Goal: Obtain resource: Download file/media

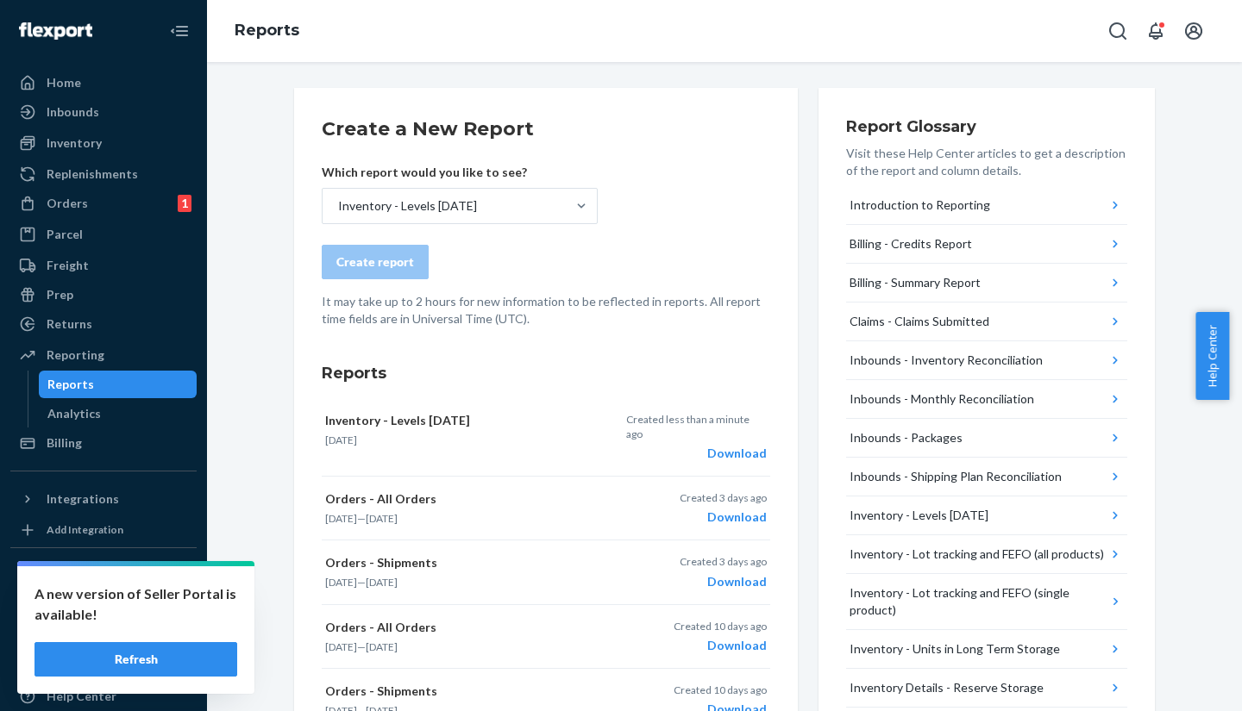
click at [451, 189] on div "Inventory - Levels [DATE]" at bounding box center [443, 206] width 243 height 34
click at [338, 197] on input "Inventory - Levels [DATE]" at bounding box center [337, 205] width 2 height 17
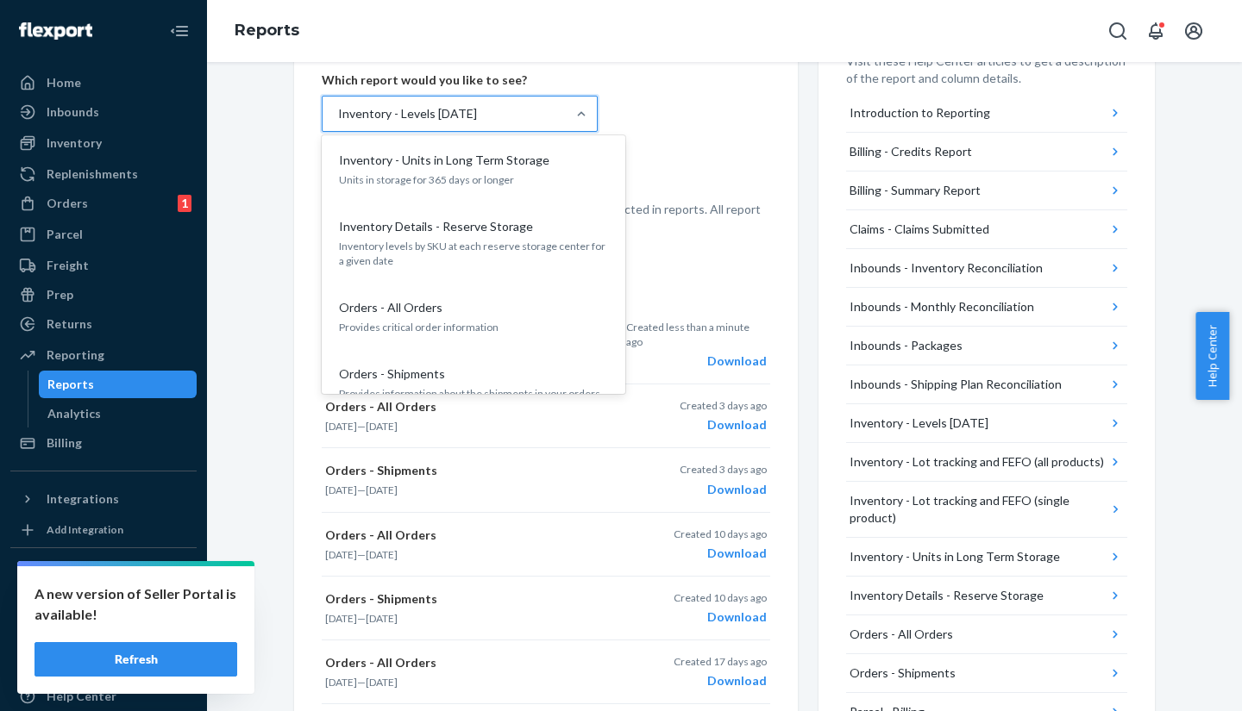
scroll to position [642, 0]
click at [294, 469] on div "Create a New Report Which report would you like to see? option Inventory - Leve…" at bounding box center [546, 617] width 504 height 1242
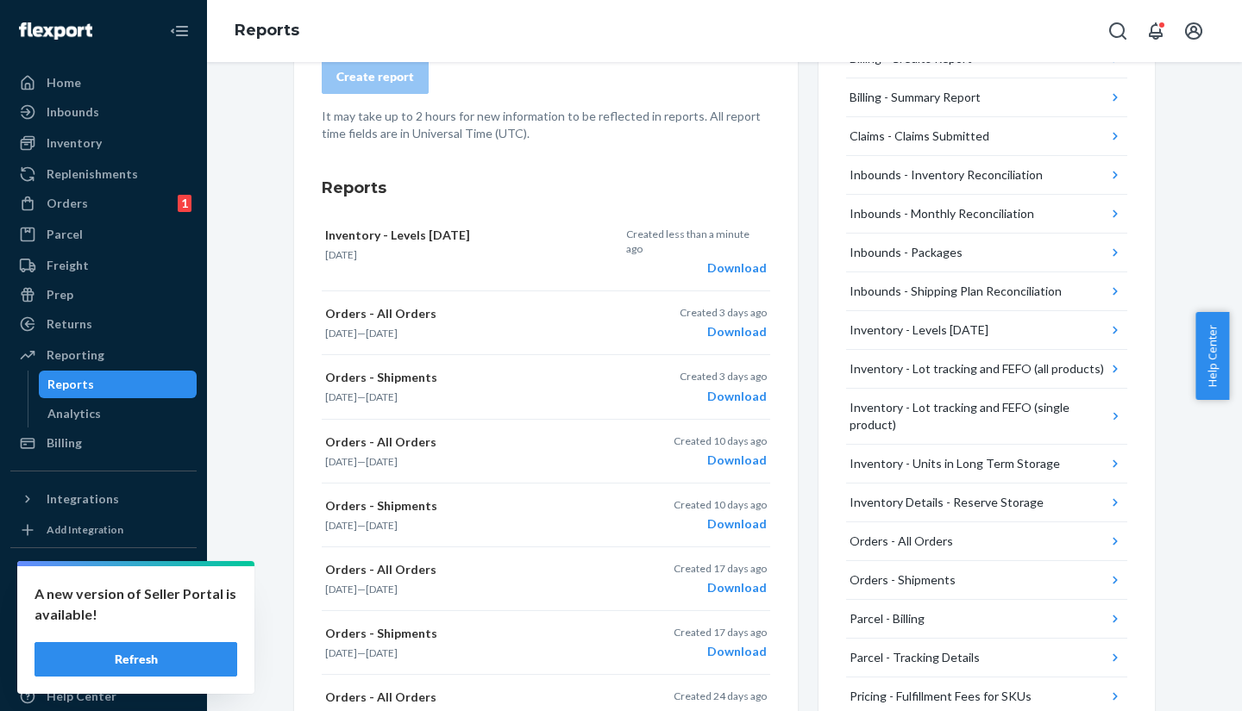
scroll to position [0, 0]
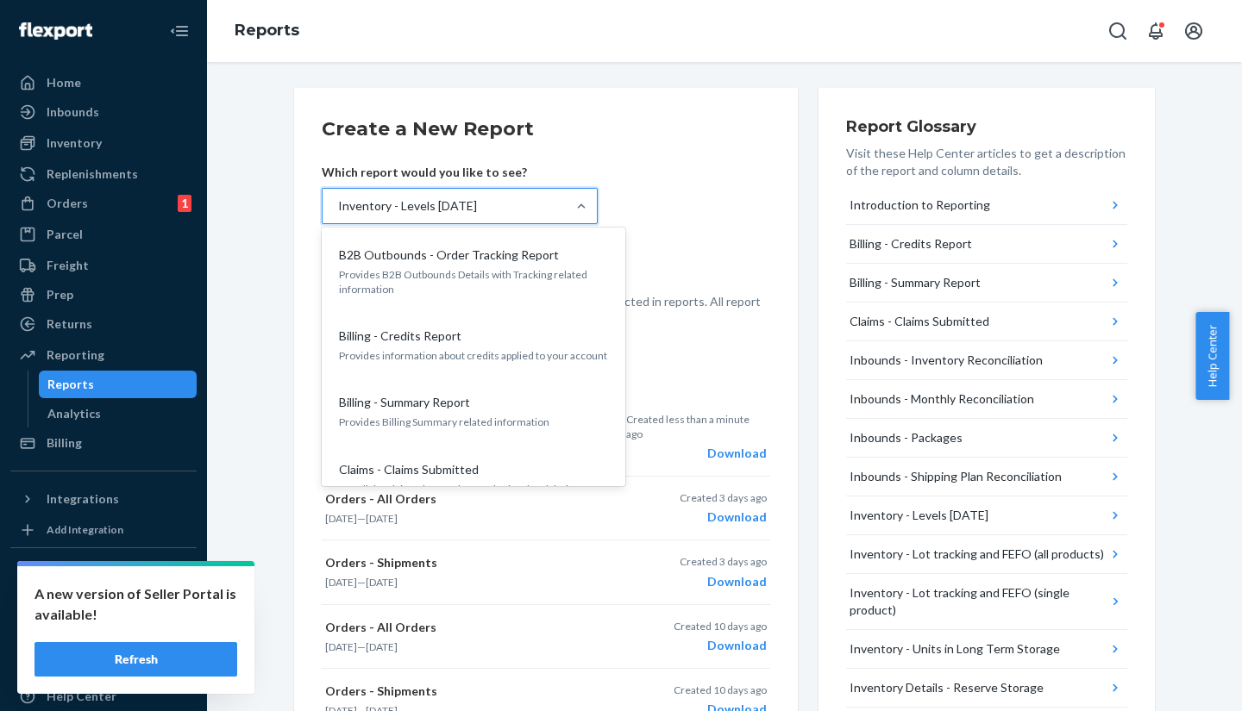
click at [415, 210] on div "Inventory - Levels [DATE]" at bounding box center [407, 205] width 139 height 17
click at [338, 210] on input "option Inventory - Levels [DATE], selected. option B2B Outbounds - Order Tracki…" at bounding box center [337, 205] width 2 height 17
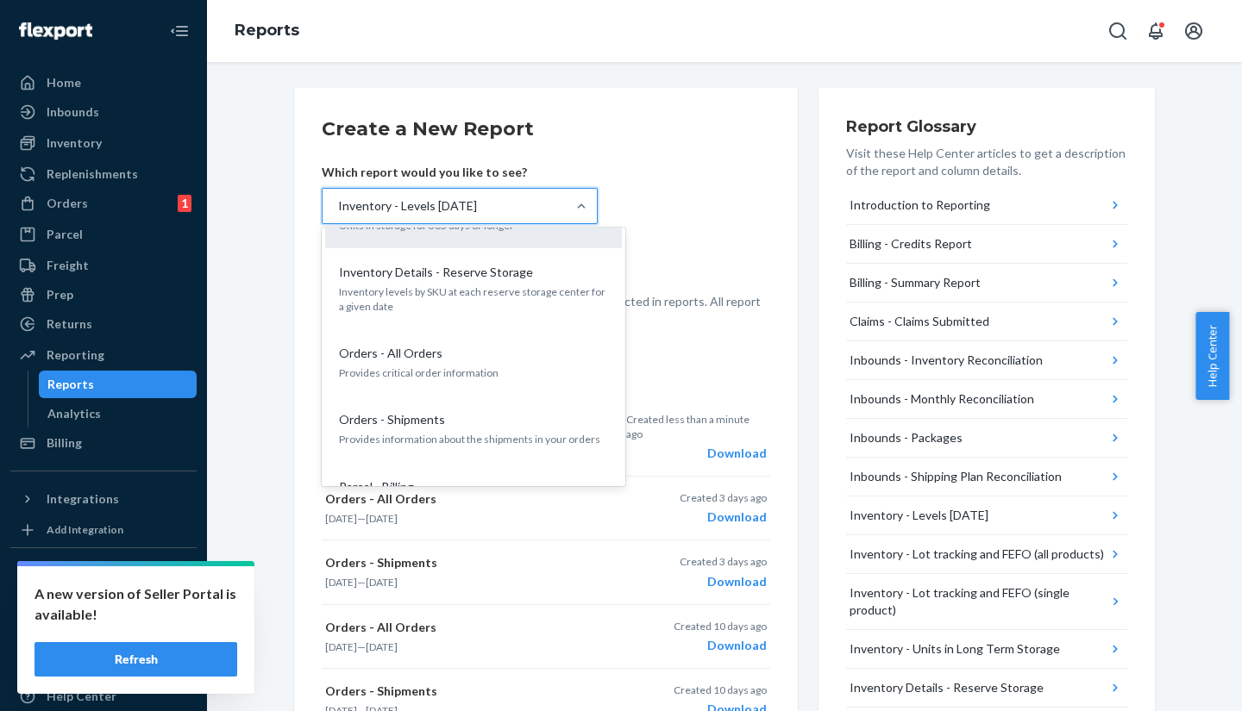
scroll to position [817, 0]
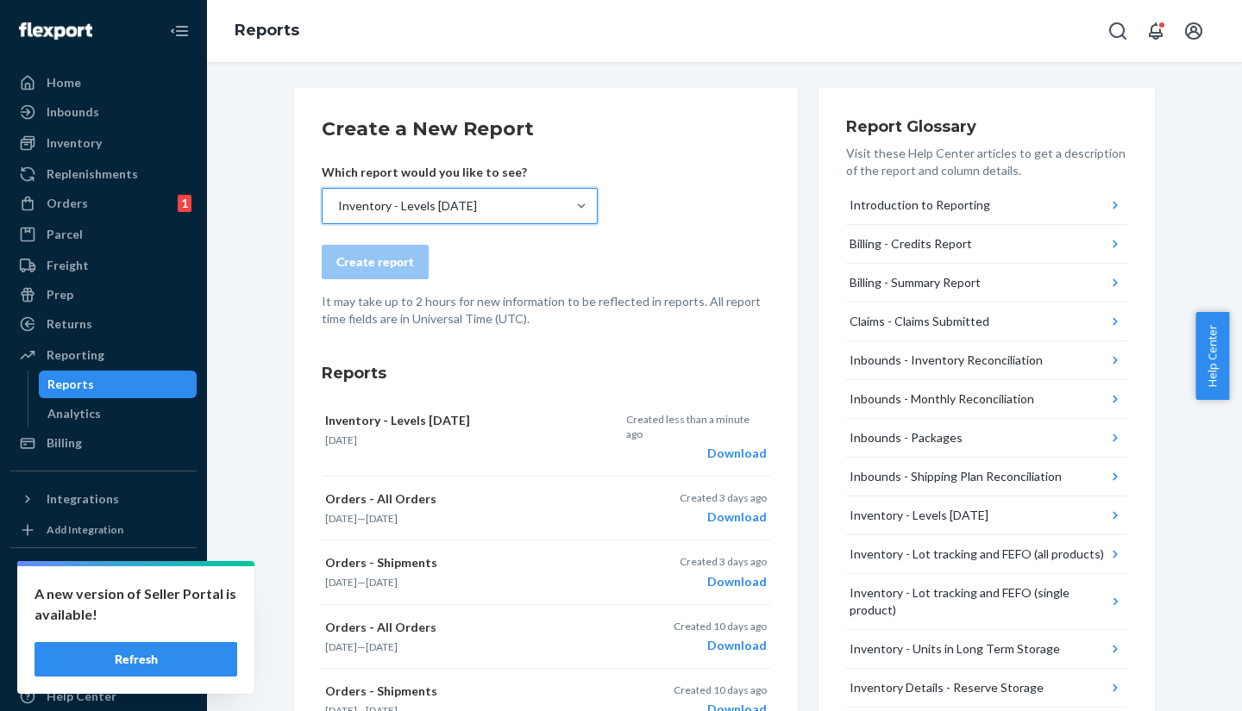
click at [432, 211] on div "Inventory - Levels [DATE]" at bounding box center [407, 205] width 139 height 17
click at [338, 211] on input "option Inventory - Levels [DATE], selected. 0 results available. Select is focu…" at bounding box center [337, 205] width 2 height 17
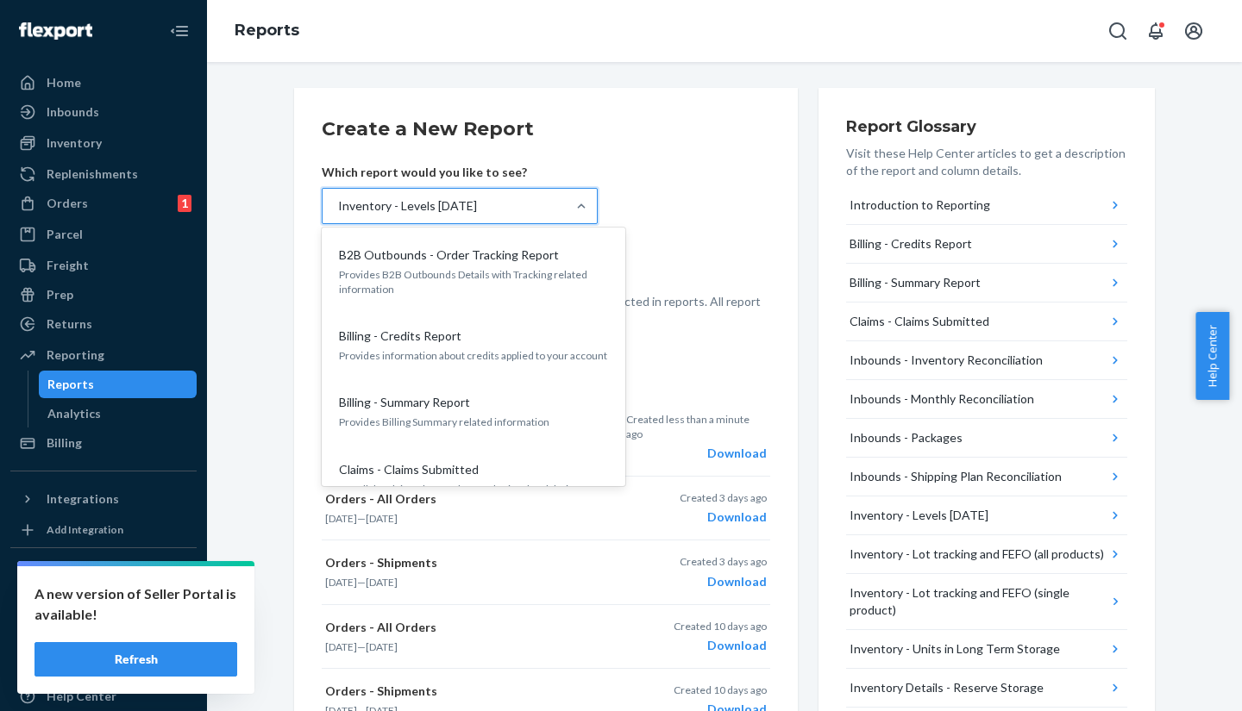
click at [432, 211] on div "Inventory - Levels [DATE]" at bounding box center [407, 205] width 139 height 17
click at [338, 211] on input "option Inventory - Levels [DATE], selected. option B2B Outbounds - Order Tracki…" at bounding box center [337, 205] width 2 height 17
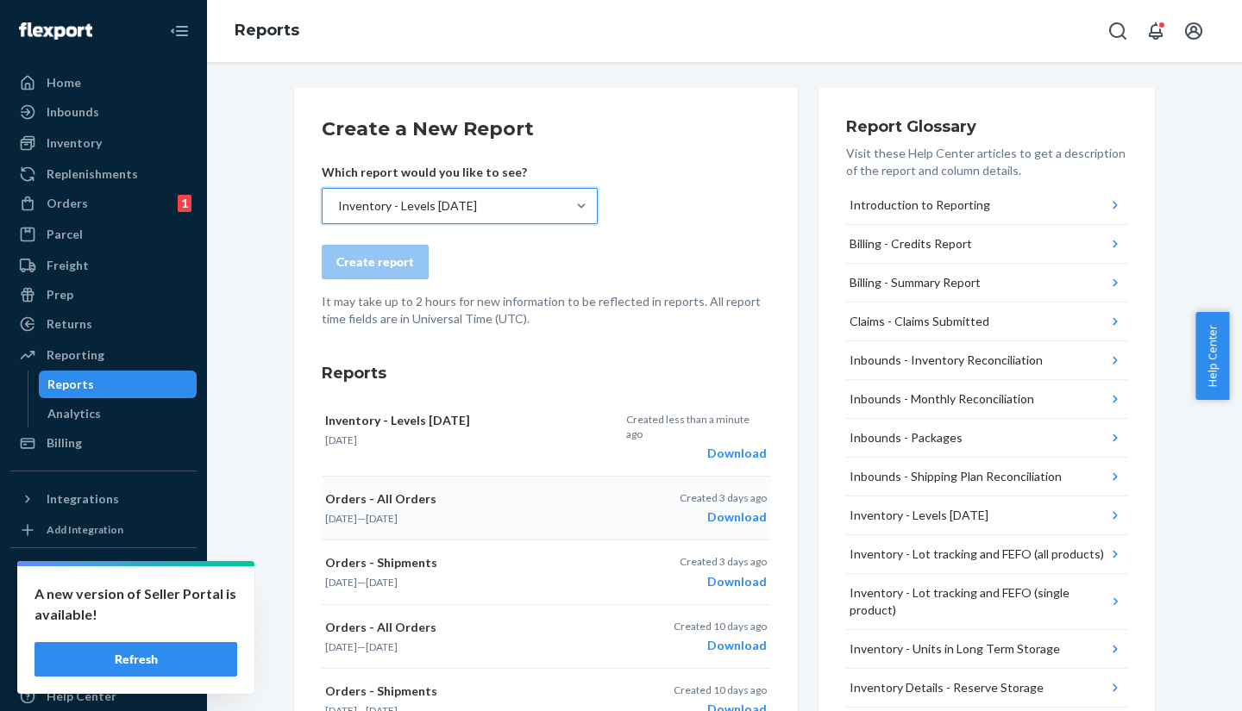
click at [722, 509] on div "Download" at bounding box center [722, 517] width 87 height 17
click at [441, 194] on div "Inventory - Levels [DATE]" at bounding box center [443, 206] width 243 height 34
click at [338, 197] on input "Inventory - Levels [DATE]" at bounding box center [337, 205] width 2 height 17
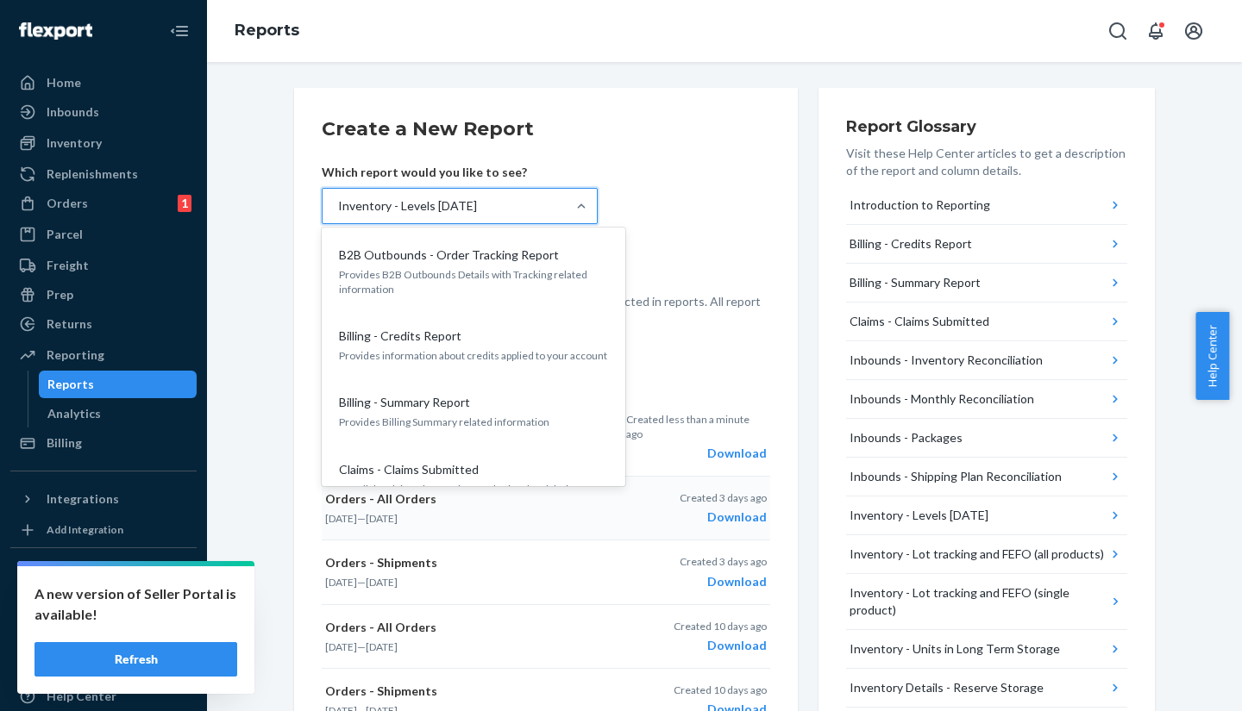
click at [712, 330] on div "Create a New Report Which report would you like to see? option Inventory - Leve…" at bounding box center [546, 603] width 448 height 974
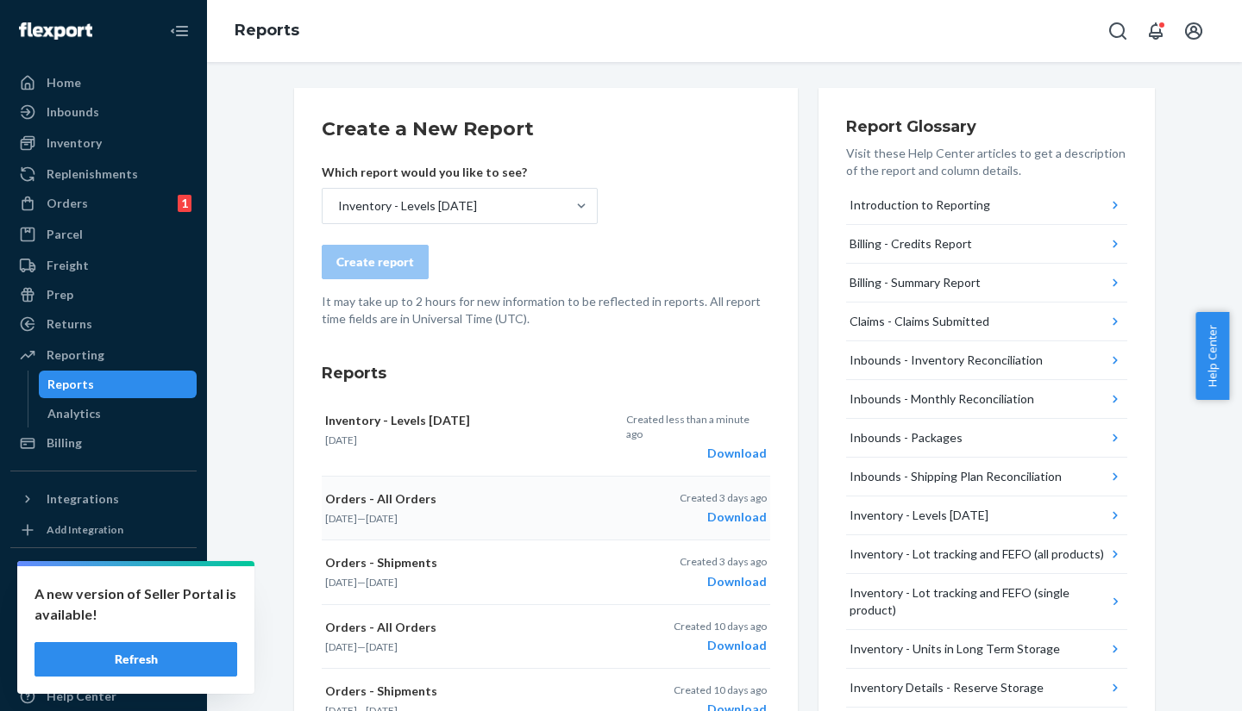
click at [380, 230] on form "Create a New Report Which report would you like to see? Inventory - Levels [DAT…" at bounding box center [546, 222] width 448 height 212
click at [404, 213] on div "Inventory - Levels [DATE]" at bounding box center [407, 205] width 139 height 17
click at [338, 213] on input "Inventory - Levels [DATE]" at bounding box center [337, 205] width 2 height 17
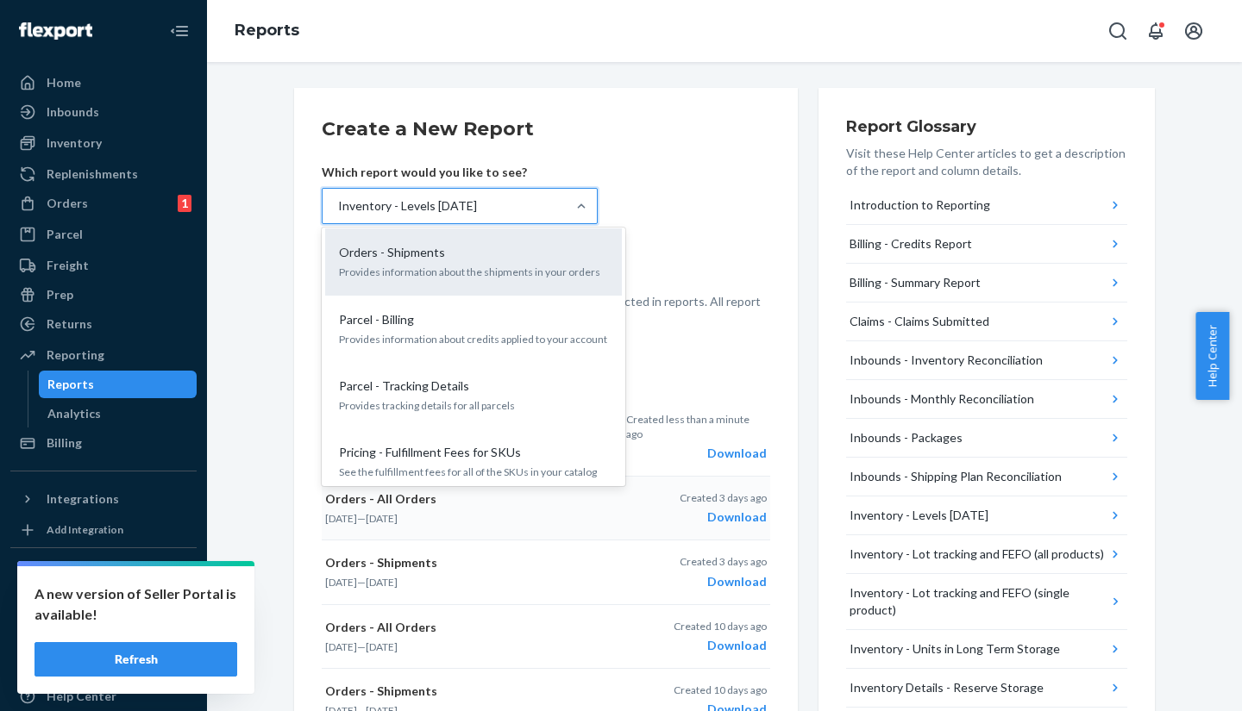
scroll to position [895, 0]
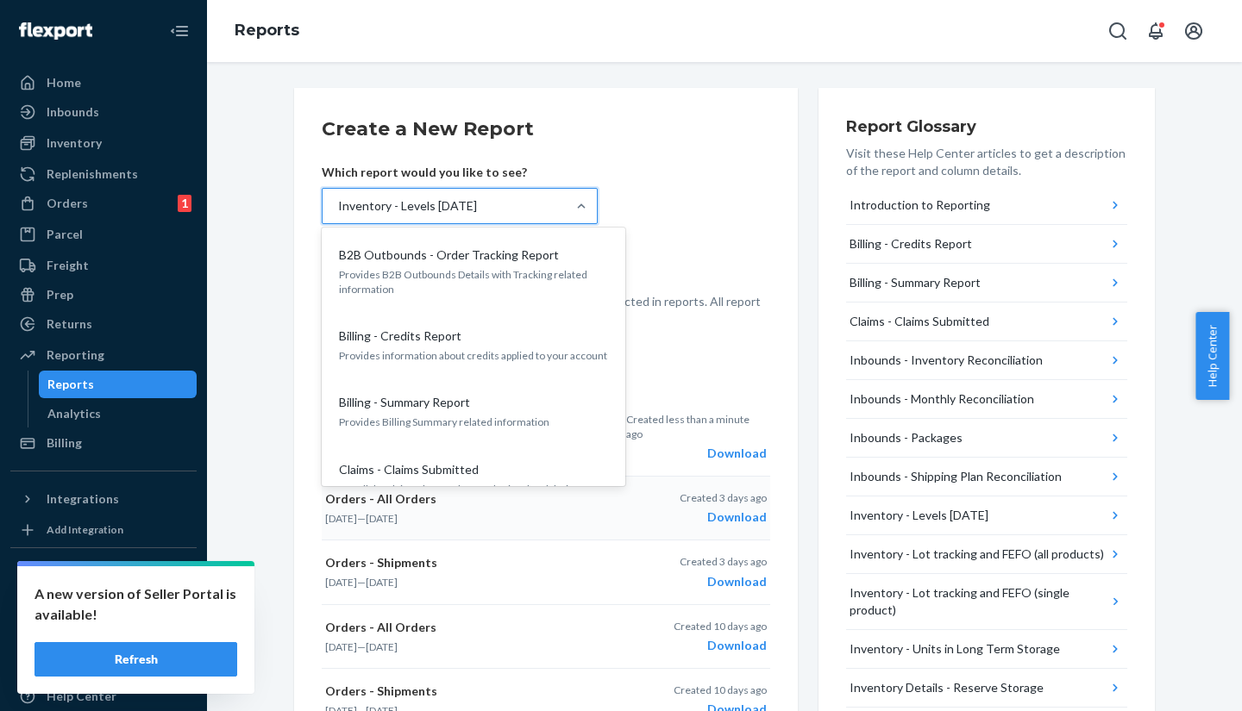
click at [484, 222] on div "Inventory - Levels [DATE]" at bounding box center [443, 206] width 243 height 34
click at [338, 215] on input "option Inventory - Levels [DATE], selected. option B2B Outbounds - Order Tracki…" at bounding box center [337, 205] width 2 height 17
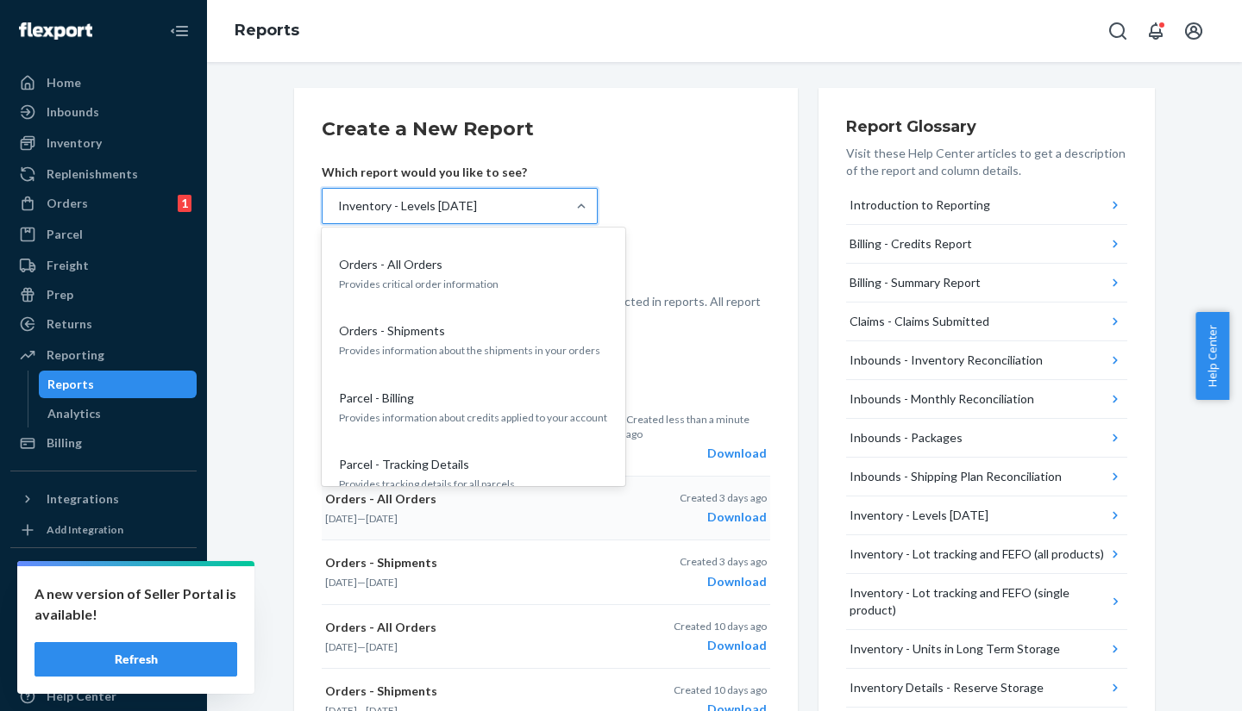
scroll to position [742, 0]
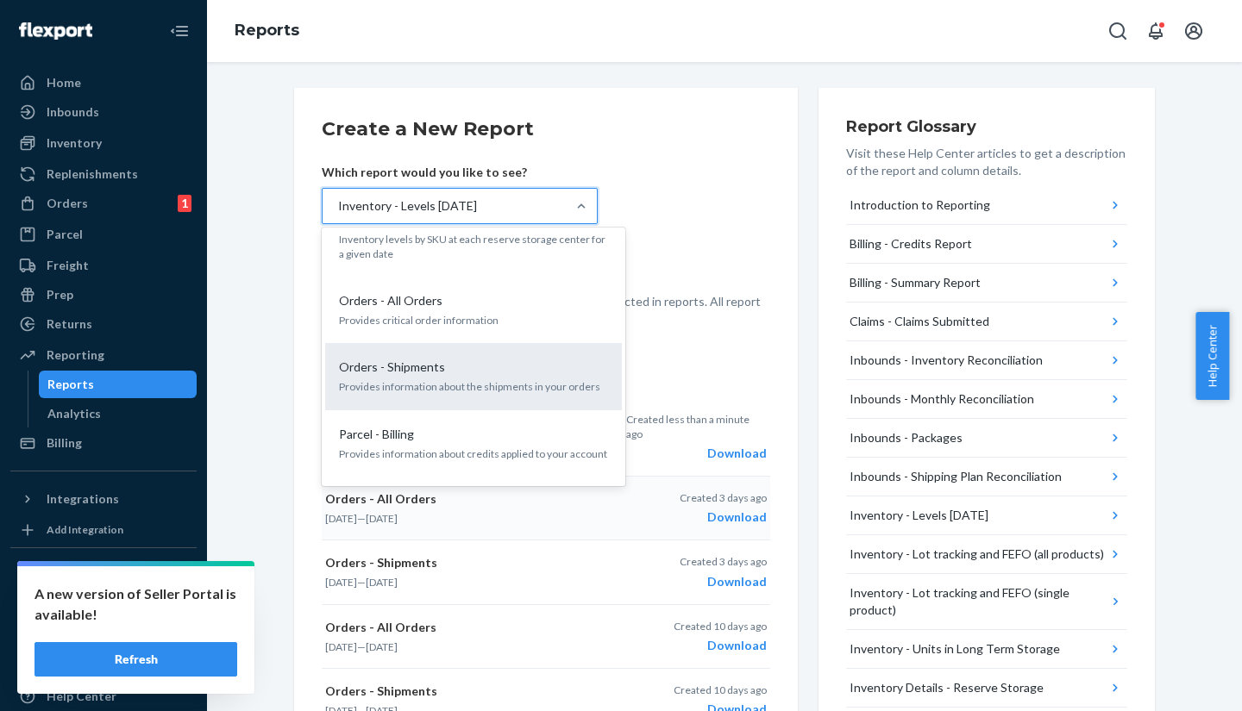
click at [504, 379] on p "Provides information about the shipments in your orders" at bounding box center [473, 386] width 269 height 15
click at [338, 215] on input "option Inventory - Levels [DATE], selected. option Orders - Shipments focused, …" at bounding box center [337, 205] width 2 height 17
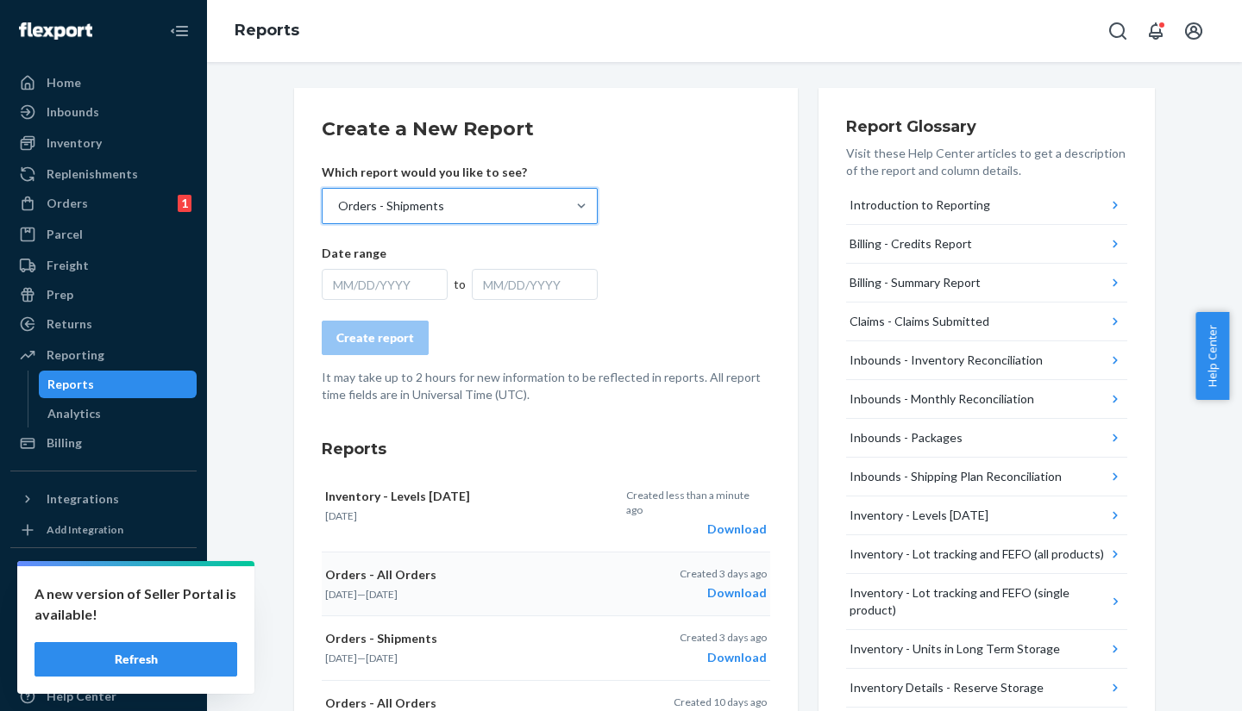
click at [386, 277] on div "MM/DD/YYYY" at bounding box center [385, 284] width 126 height 31
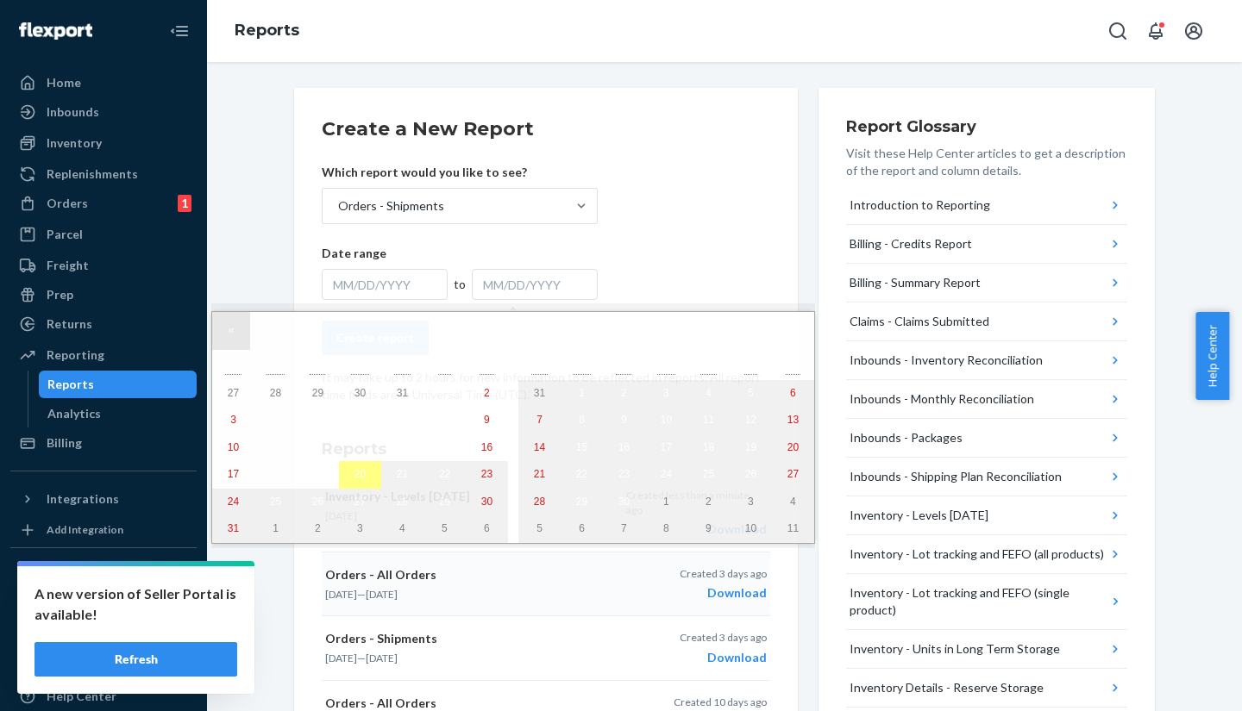
click at [226, 336] on button "«" at bounding box center [231, 331] width 38 height 38
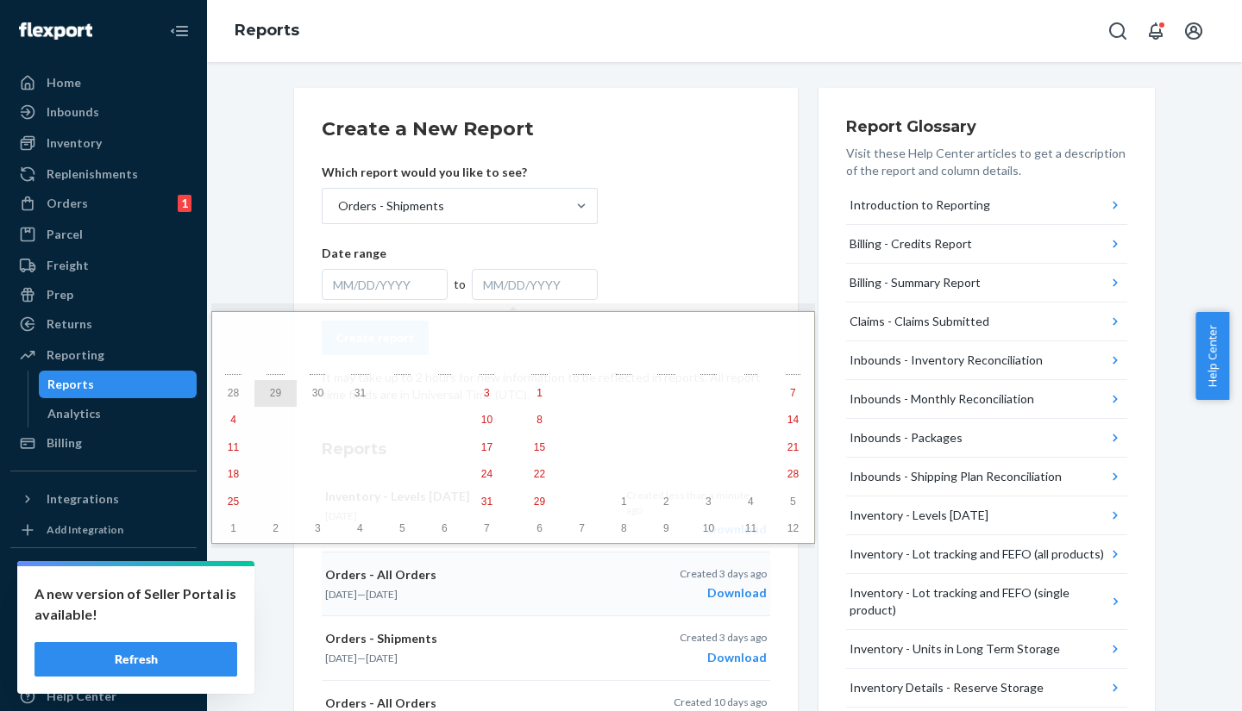
click at [267, 401] on button "29" at bounding box center [275, 394] width 42 height 28
click at [576, 395] on abbr "29" at bounding box center [581, 393] width 11 height 12
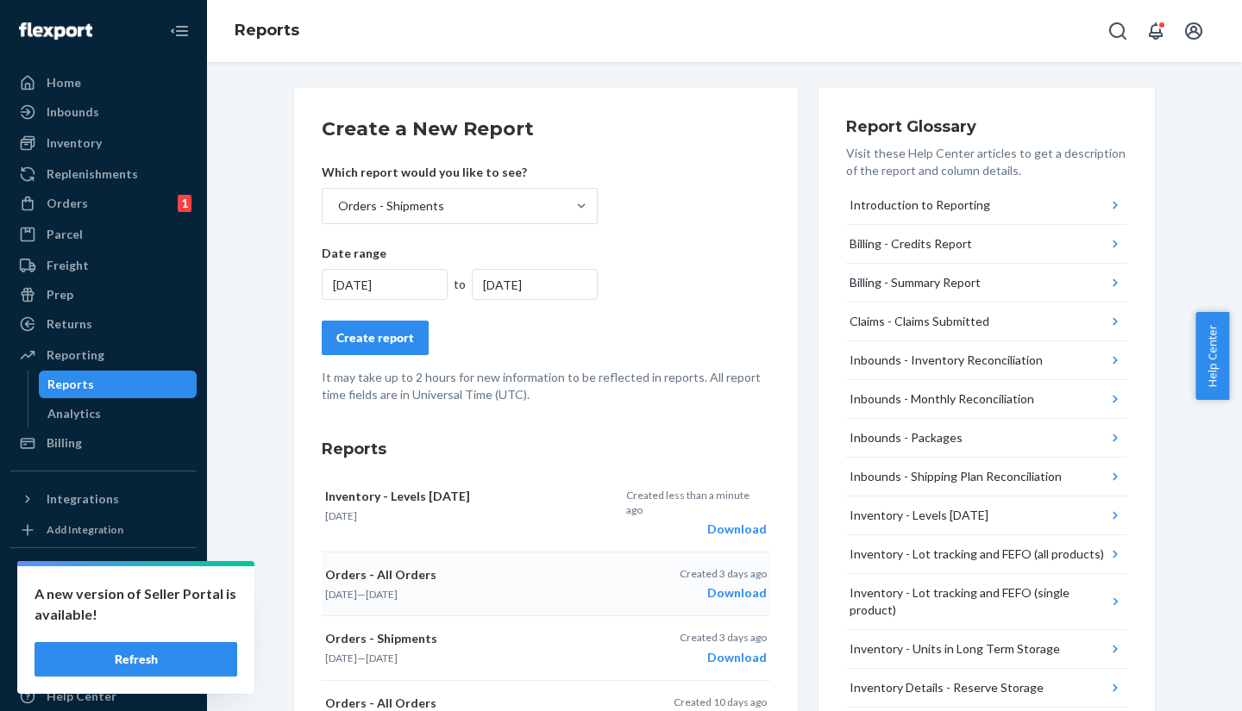
click at [396, 361] on form "Create a New Report Which report would you like to see? Orders - Shipments Date…" at bounding box center [546, 260] width 448 height 288
click at [388, 336] on div "Create report" at bounding box center [375, 337] width 78 height 17
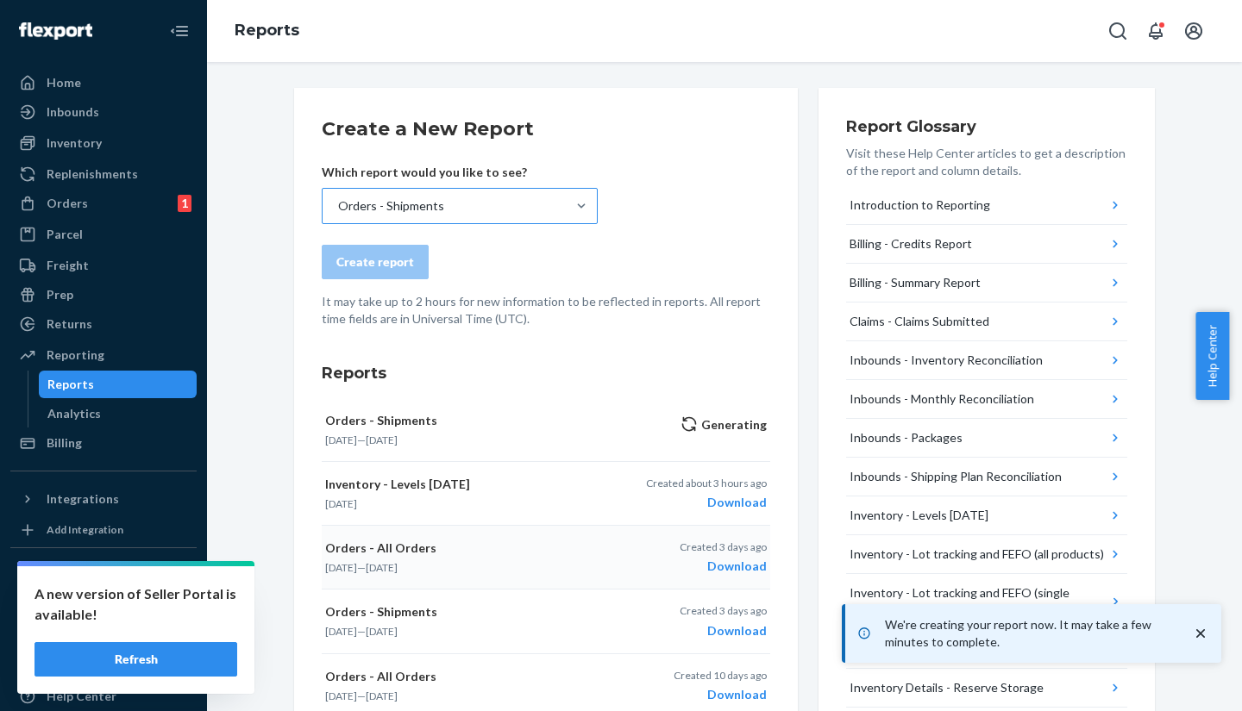
click at [447, 223] on div "Orders - Shipments" at bounding box center [460, 206] width 276 height 36
click at [338, 215] on input "Orders - Shipments" at bounding box center [337, 205] width 2 height 17
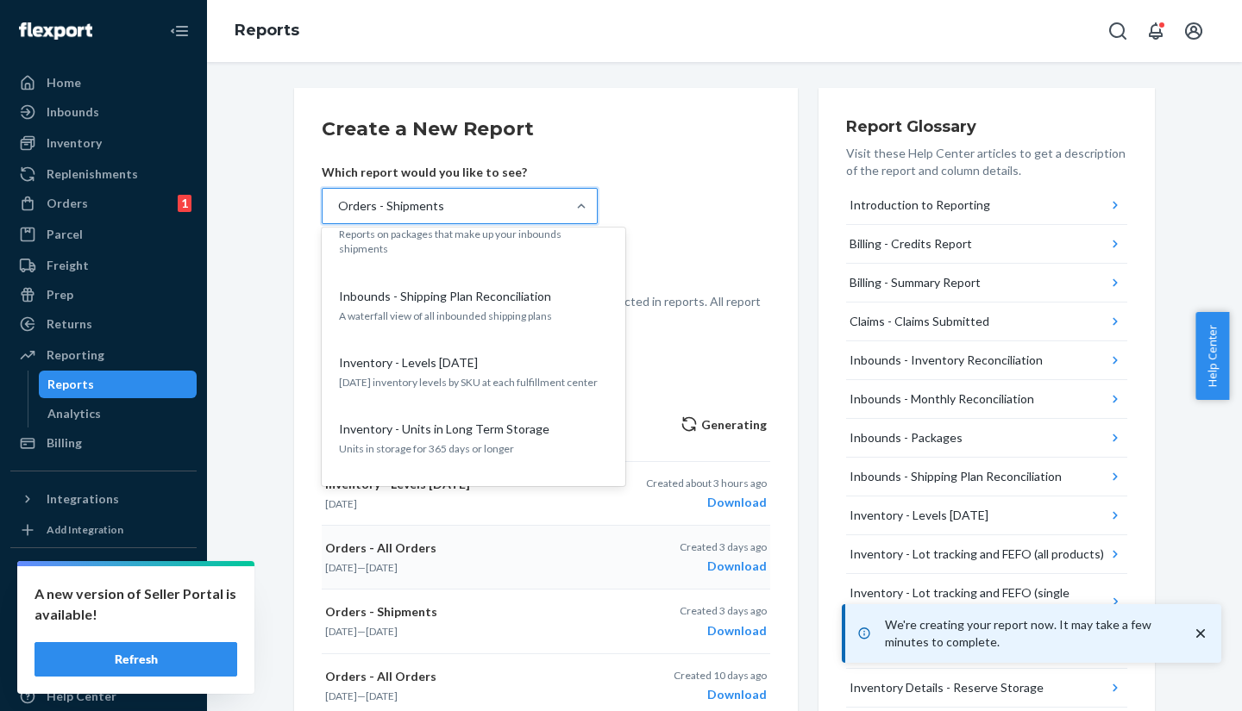
scroll to position [522, 0]
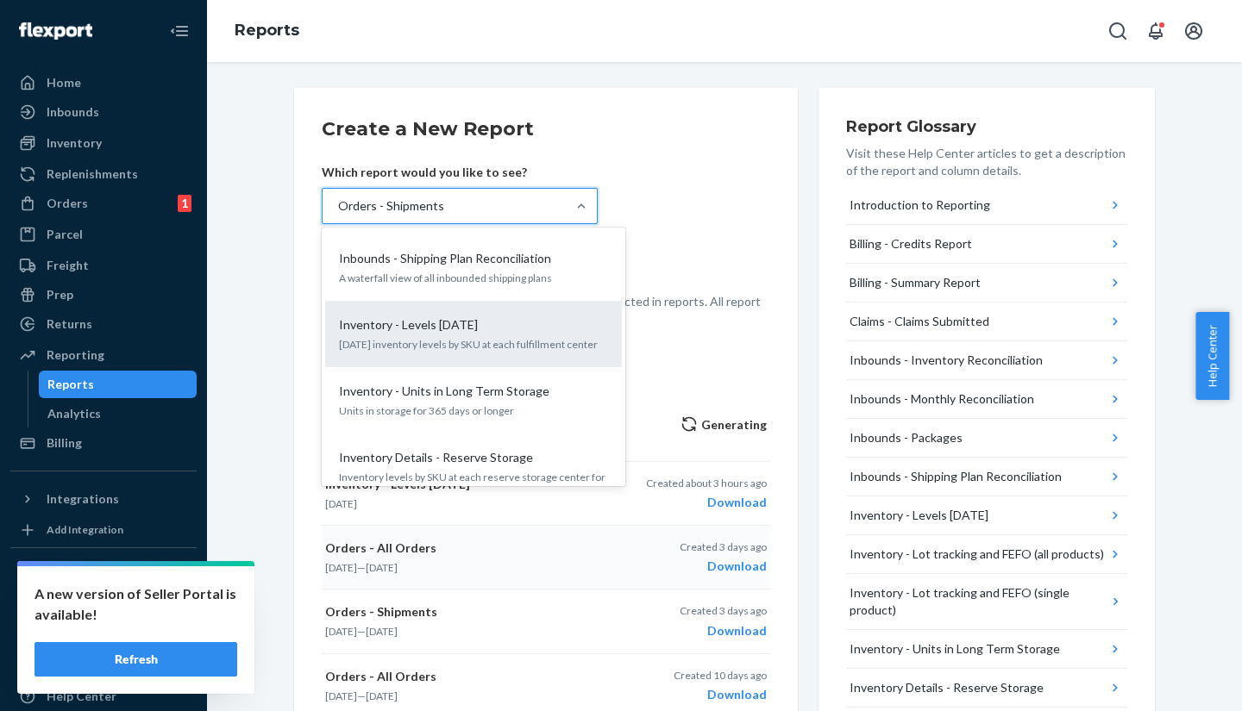
click at [510, 337] on p "[DATE] inventory levels by SKU at each fulfillment center" at bounding box center [473, 344] width 269 height 15
click at [338, 215] on input "option Orders - Shipments, selected. option Inventory - Levels [DATE] focused, …" at bounding box center [337, 205] width 2 height 17
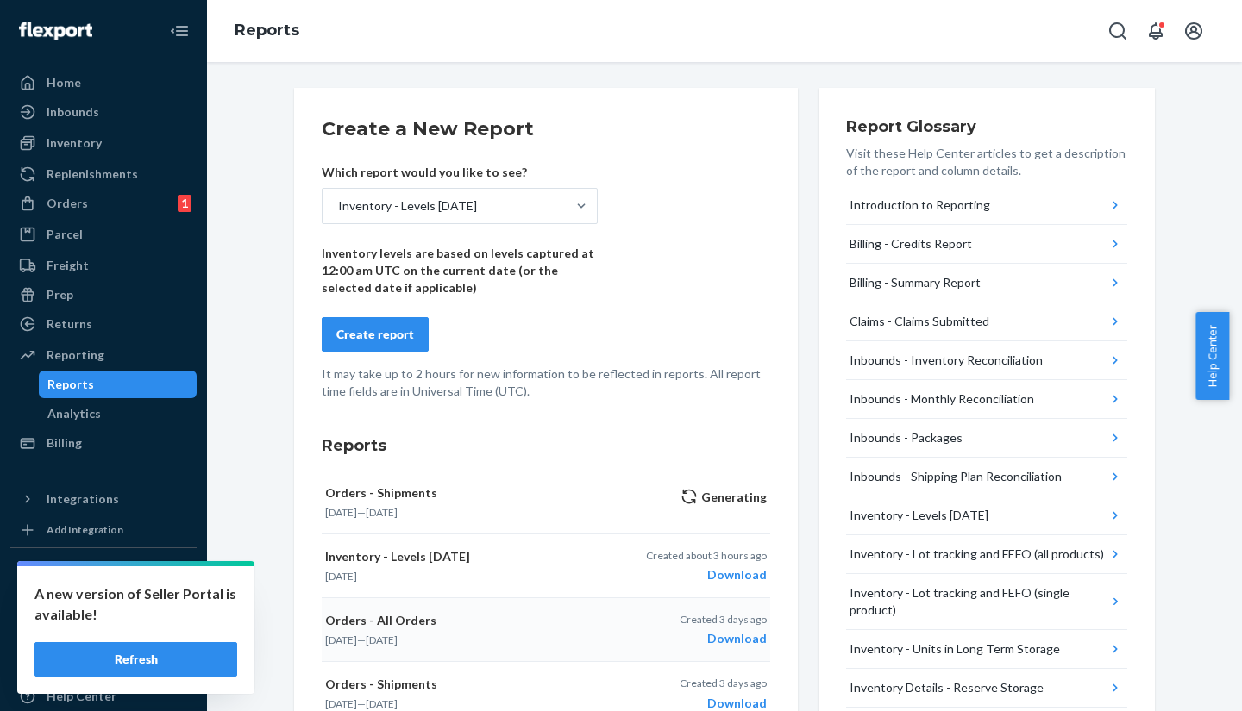
click at [458, 225] on form "Create a New Report Which report would you like to see? Inventory - Levels [DAT…" at bounding box center [546, 258] width 448 height 285
click at [470, 216] on div "Inventory - Levels [DATE]" at bounding box center [443, 206] width 243 height 34
click at [338, 215] on input "Inventory - Levels [DATE]" at bounding box center [337, 205] width 2 height 17
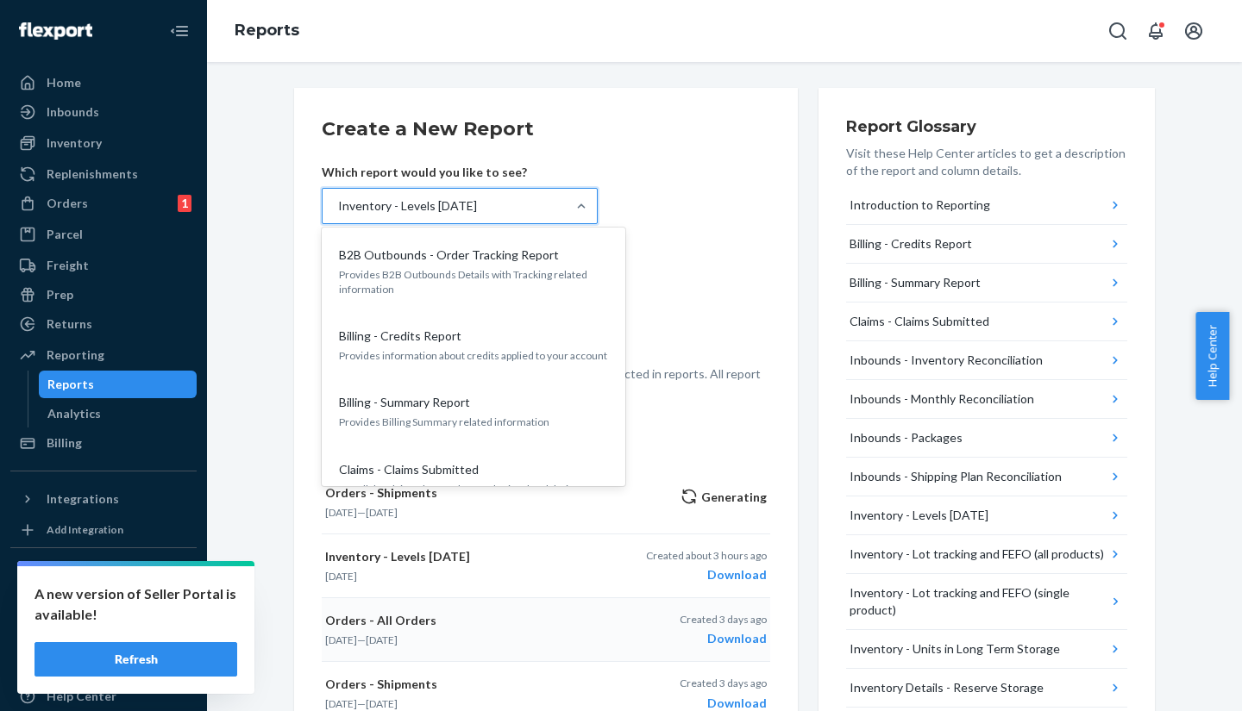
scroll to position [394, 0]
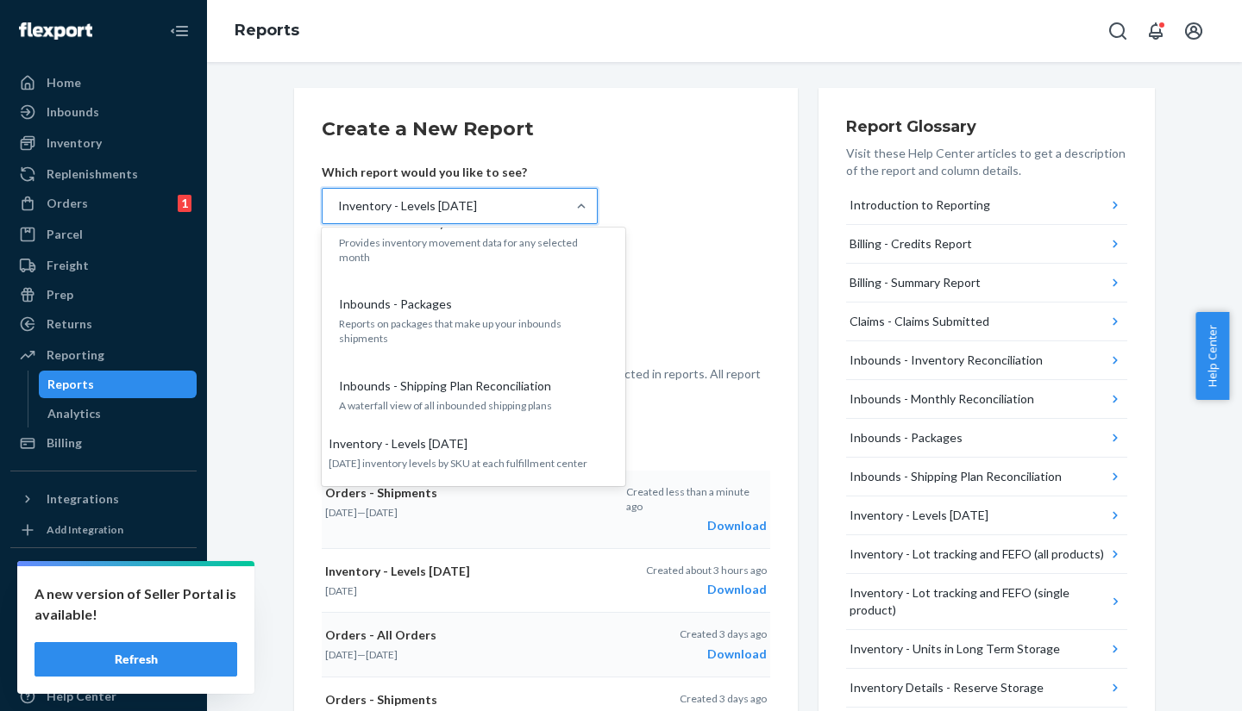
click at [745, 517] on div "Download" at bounding box center [696, 525] width 141 height 17
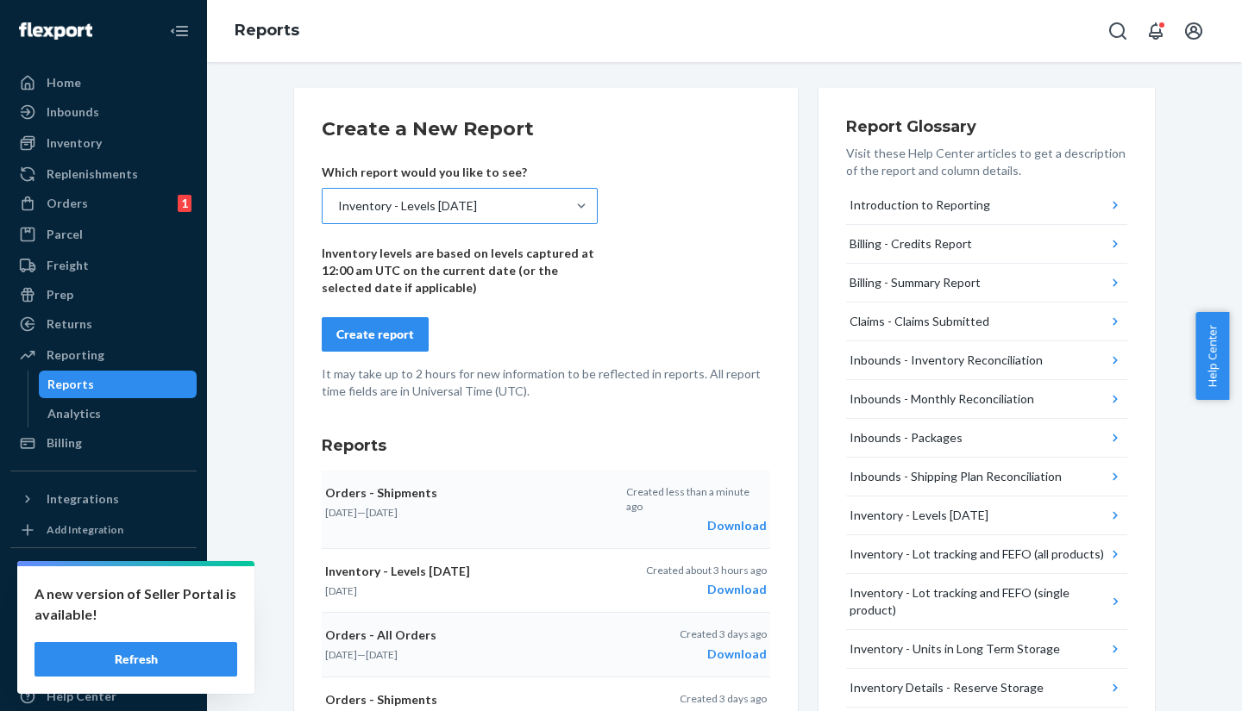
click at [467, 210] on div "Inventory - Levels [DATE]" at bounding box center [443, 206] width 243 height 34
click at [338, 210] on input "Inventory - Levels [DATE]" at bounding box center [337, 205] width 2 height 17
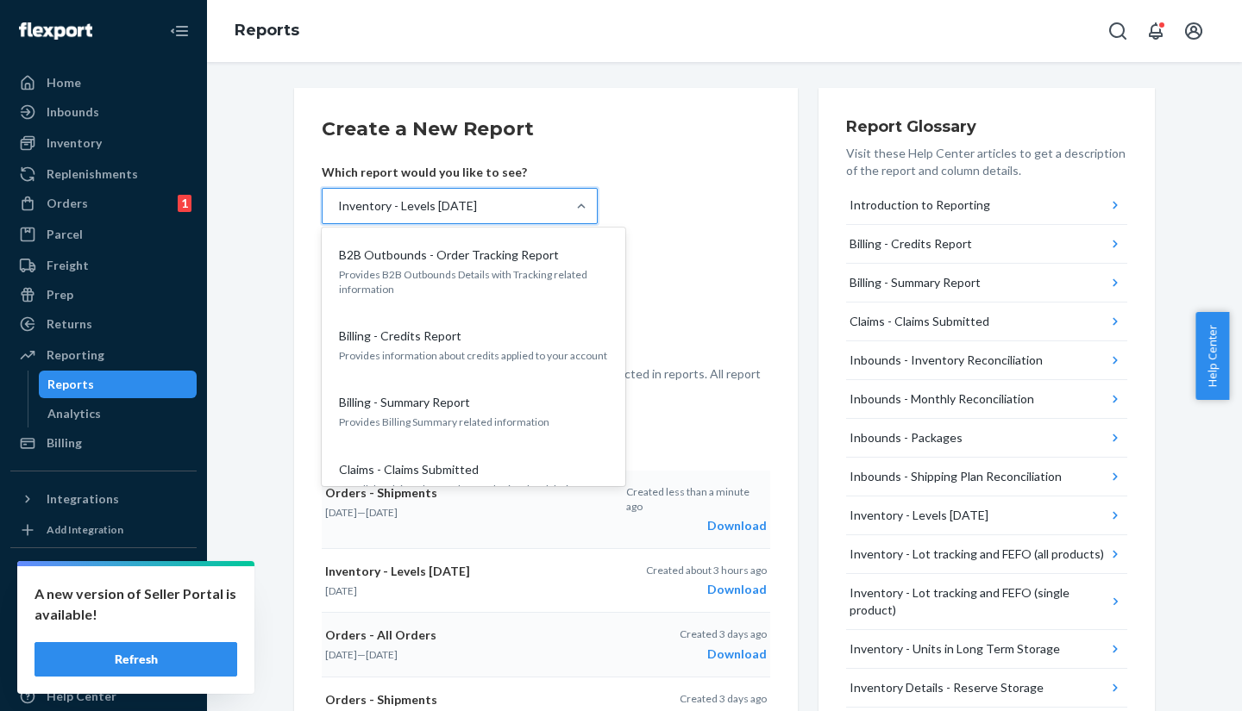
click at [735, 410] on div "Create a New Report Which report would you like to see? option Inventory - Leve…" at bounding box center [546, 639] width 448 height 1047
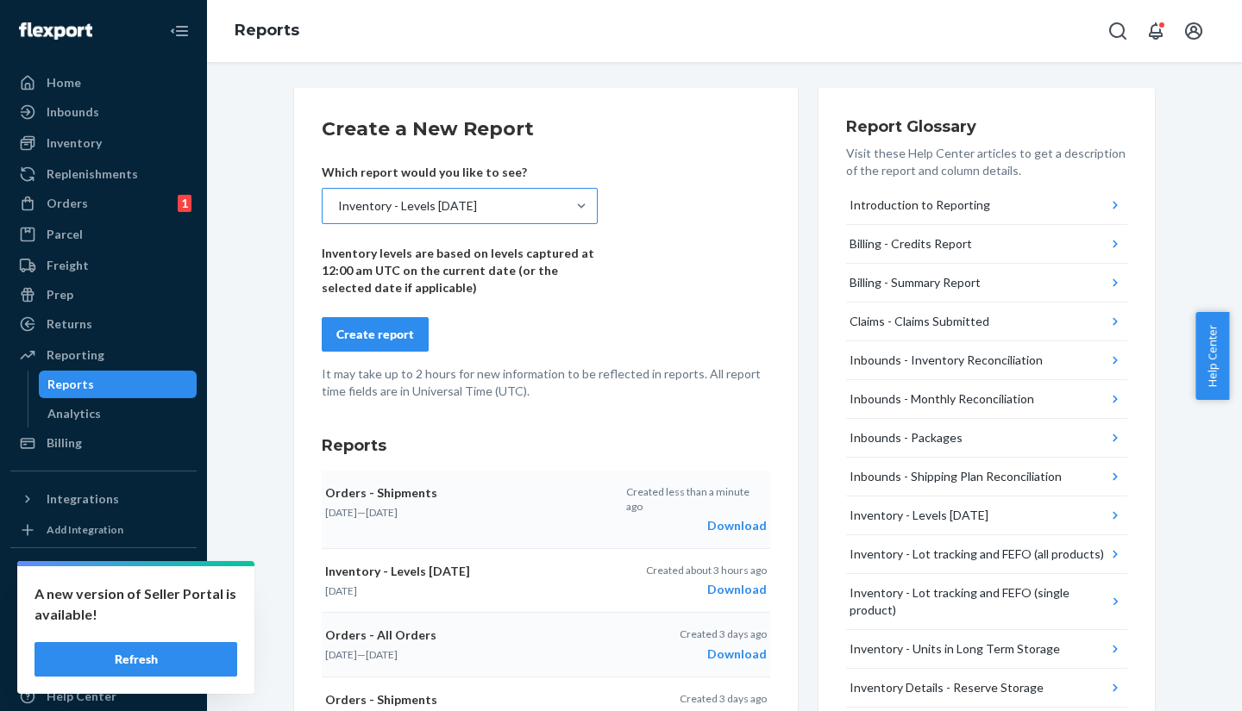
click at [429, 222] on div "Inventory - Levels [DATE]" at bounding box center [443, 206] width 243 height 34
click at [338, 215] on input "Inventory - Levels [DATE]" at bounding box center [337, 205] width 2 height 17
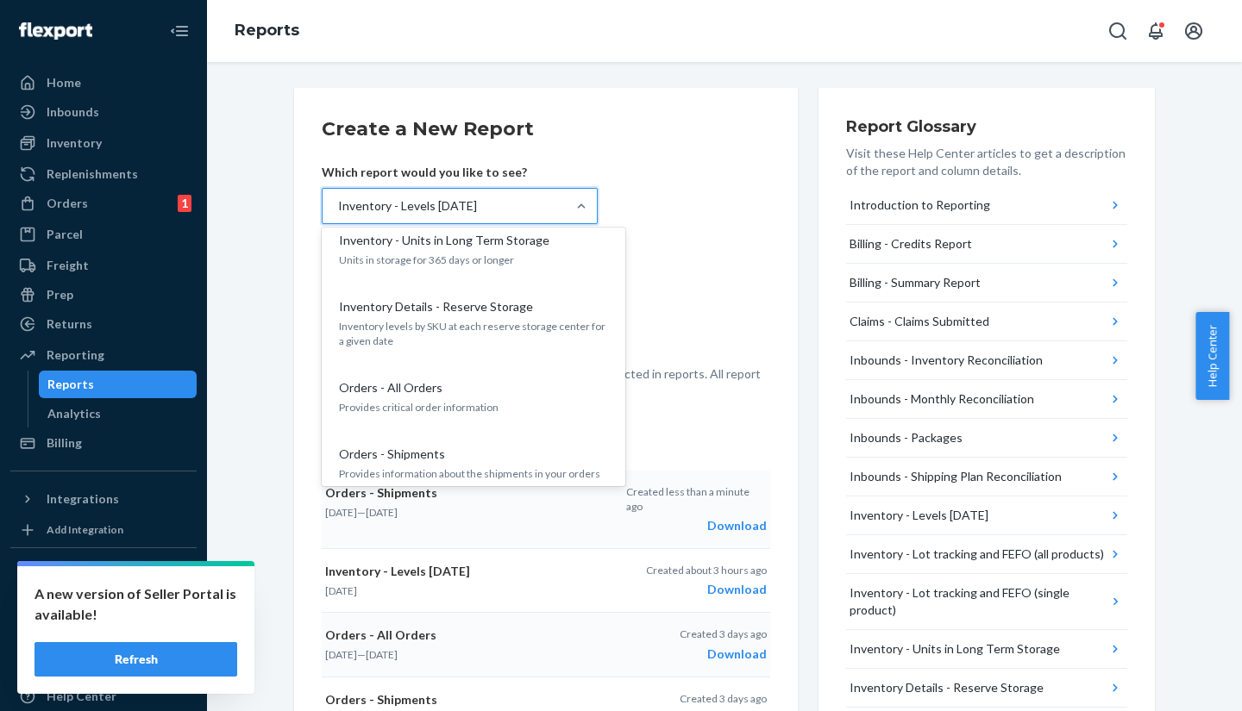
scroll to position [727, 0]
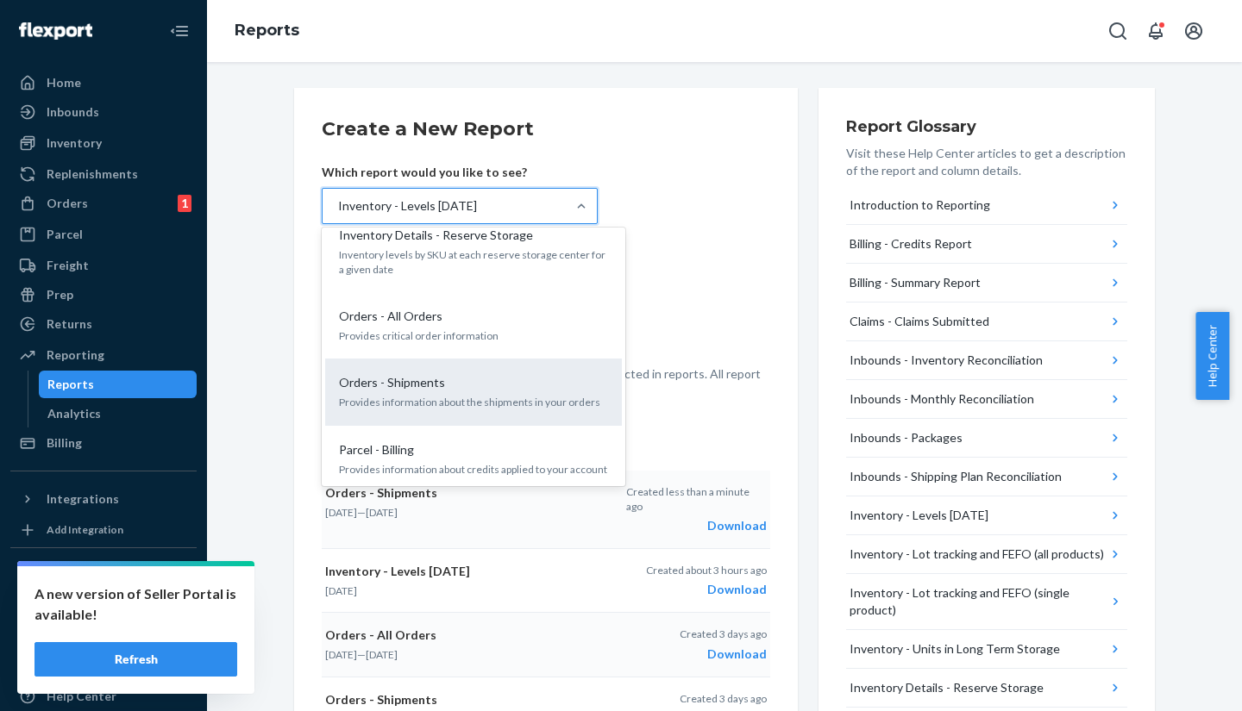
click at [461, 374] on div "Orders - Shipments" at bounding box center [470, 382] width 276 height 17
click at [338, 215] on input "option Inventory - Levels [DATE], selected. option Orders - Shipments focused, …" at bounding box center [337, 205] width 2 height 17
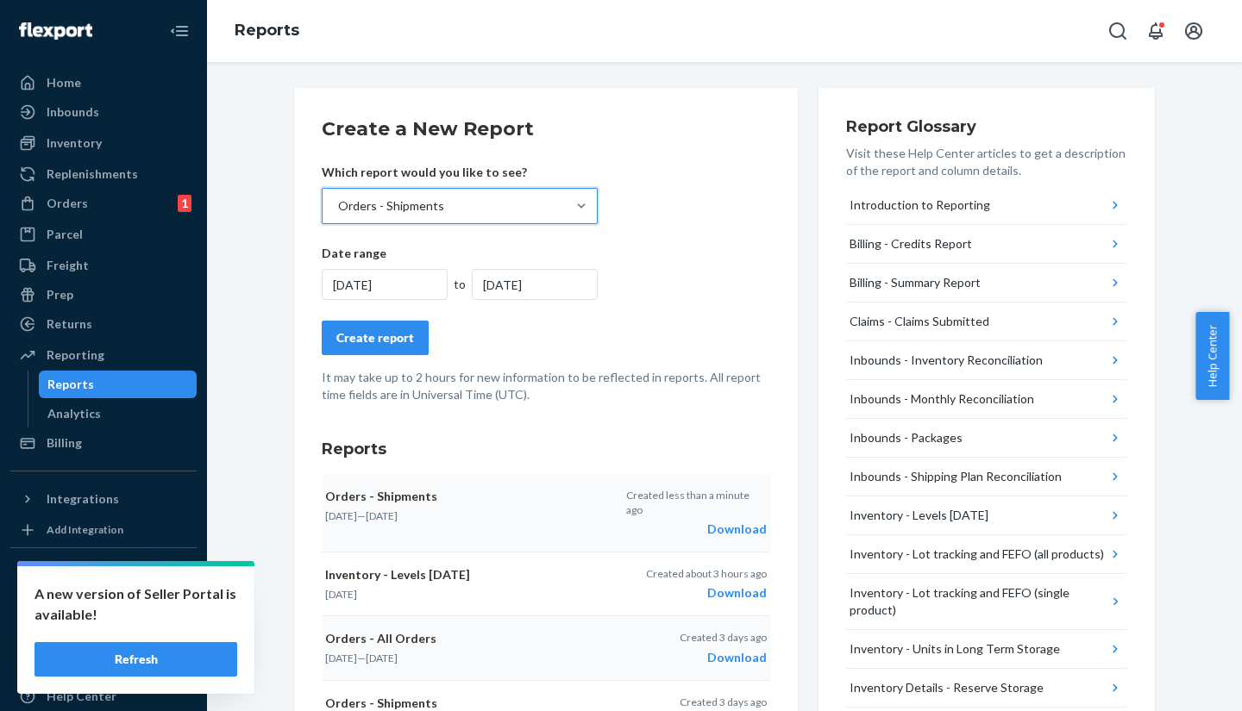
click at [341, 277] on div "[DATE]" at bounding box center [385, 284] width 126 height 31
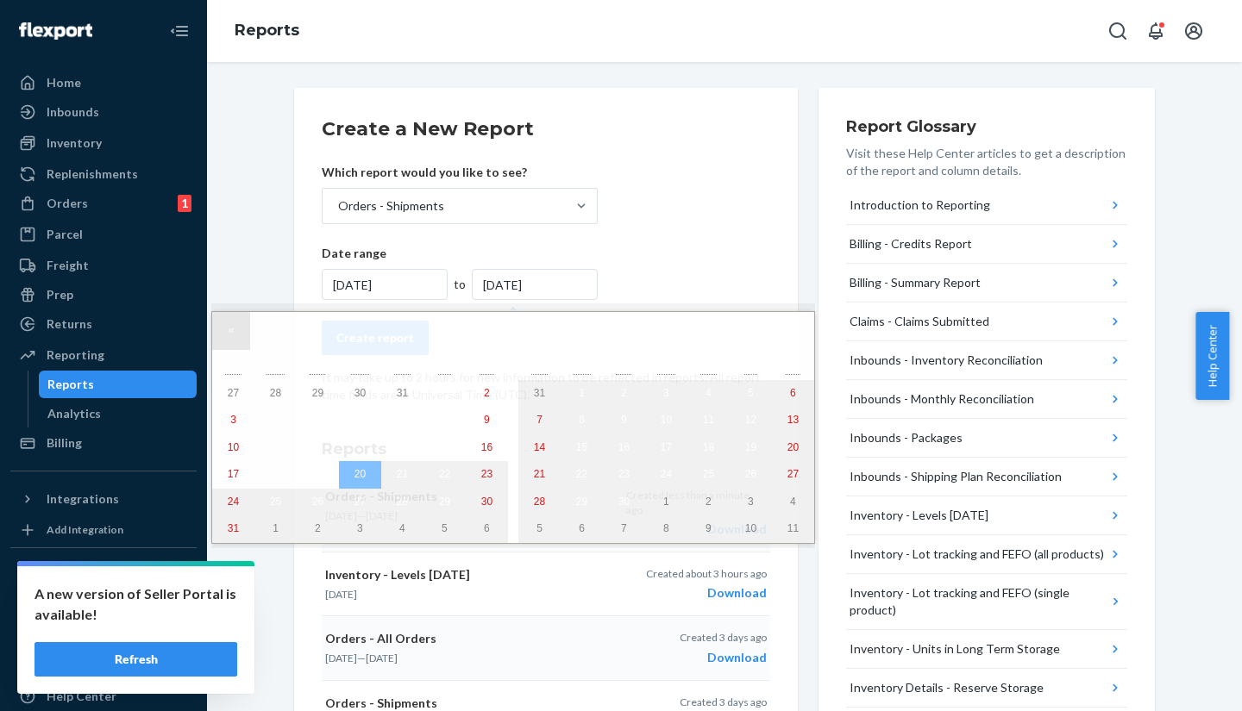
click at [231, 342] on button "«" at bounding box center [231, 331] width 38 height 38
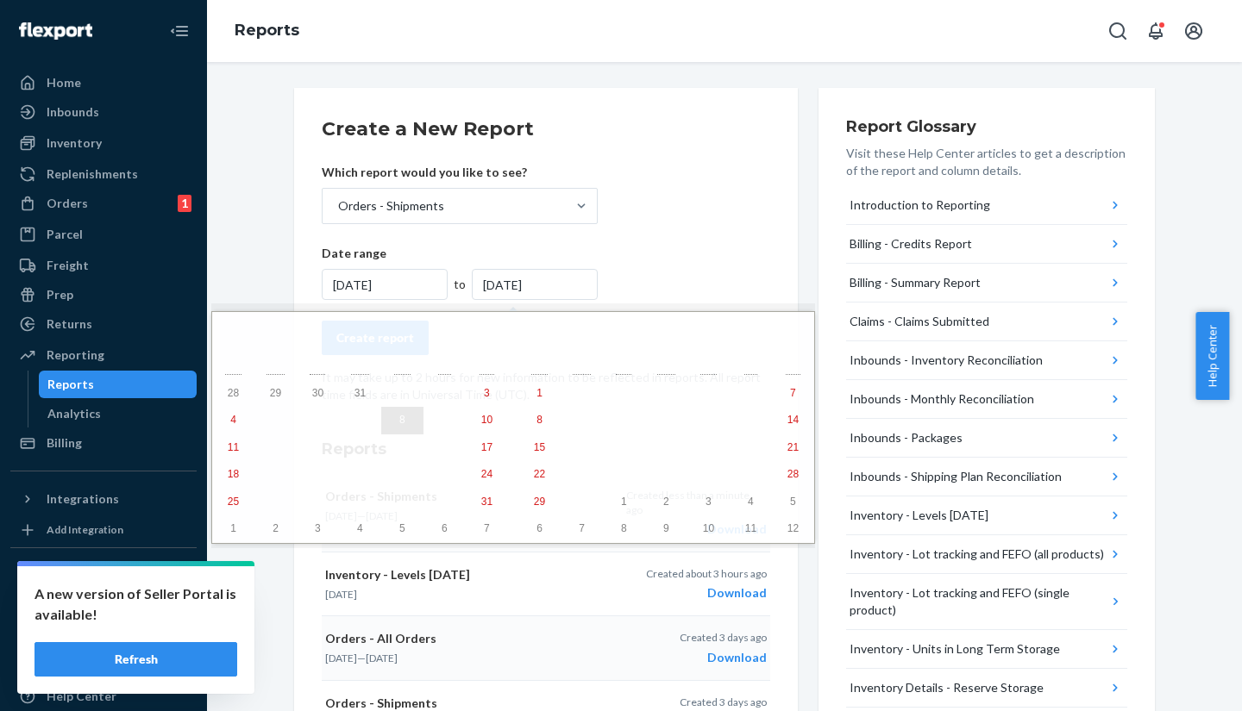
click at [399, 426] on abbr "8" at bounding box center [402, 420] width 6 height 12
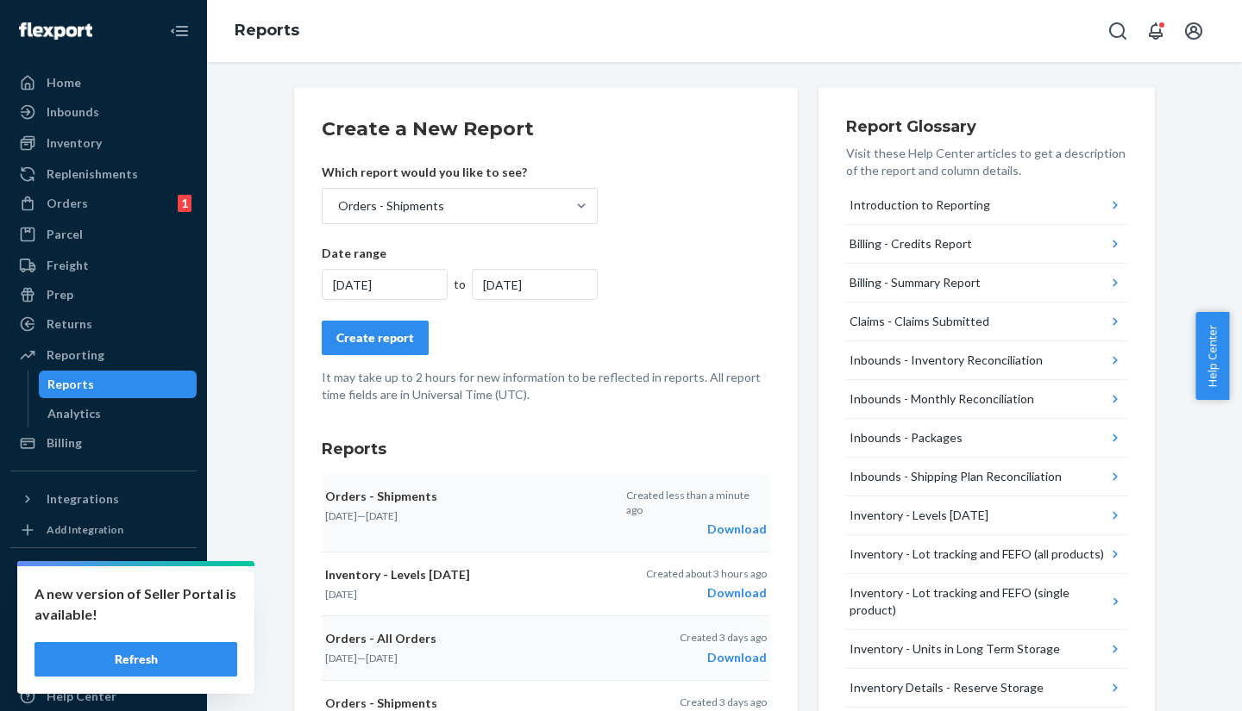
click at [381, 279] on div "[DATE]" at bounding box center [385, 284] width 126 height 31
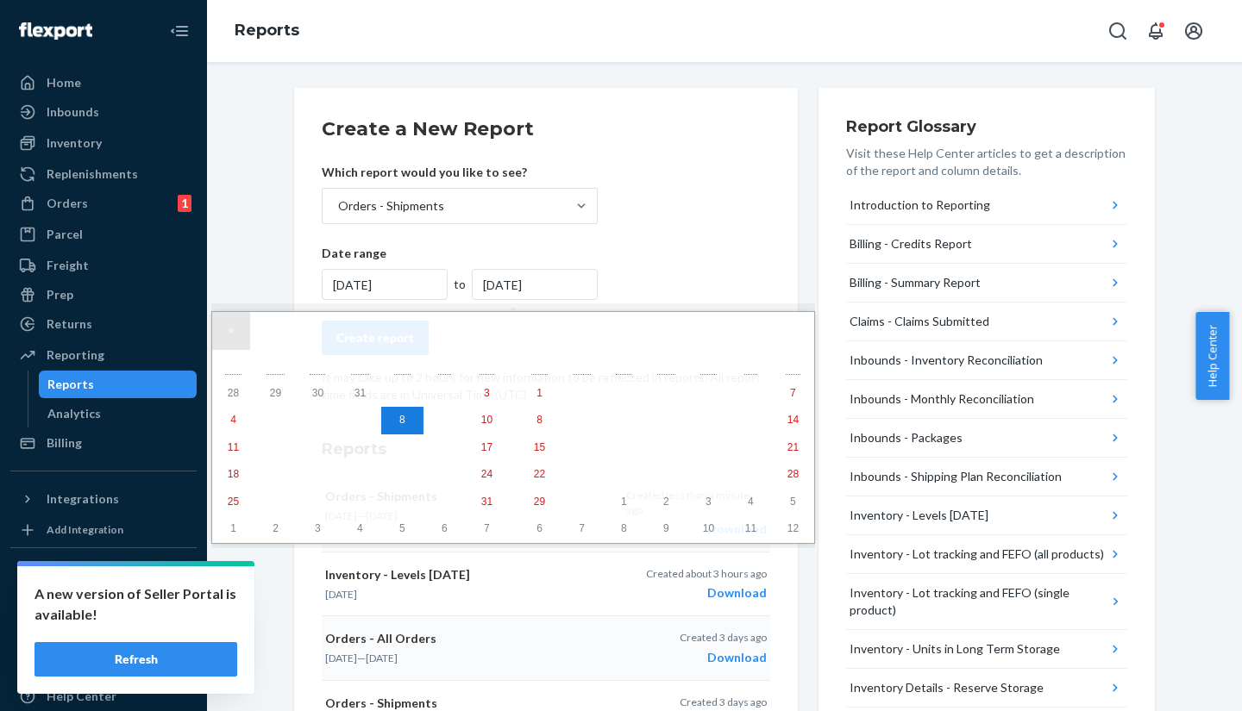
click at [231, 338] on button "«" at bounding box center [231, 331] width 38 height 38
click at [776, 328] on button "»" at bounding box center [795, 331] width 38 height 38
click at [417, 270] on div "[DATE]" at bounding box center [385, 284] width 126 height 31
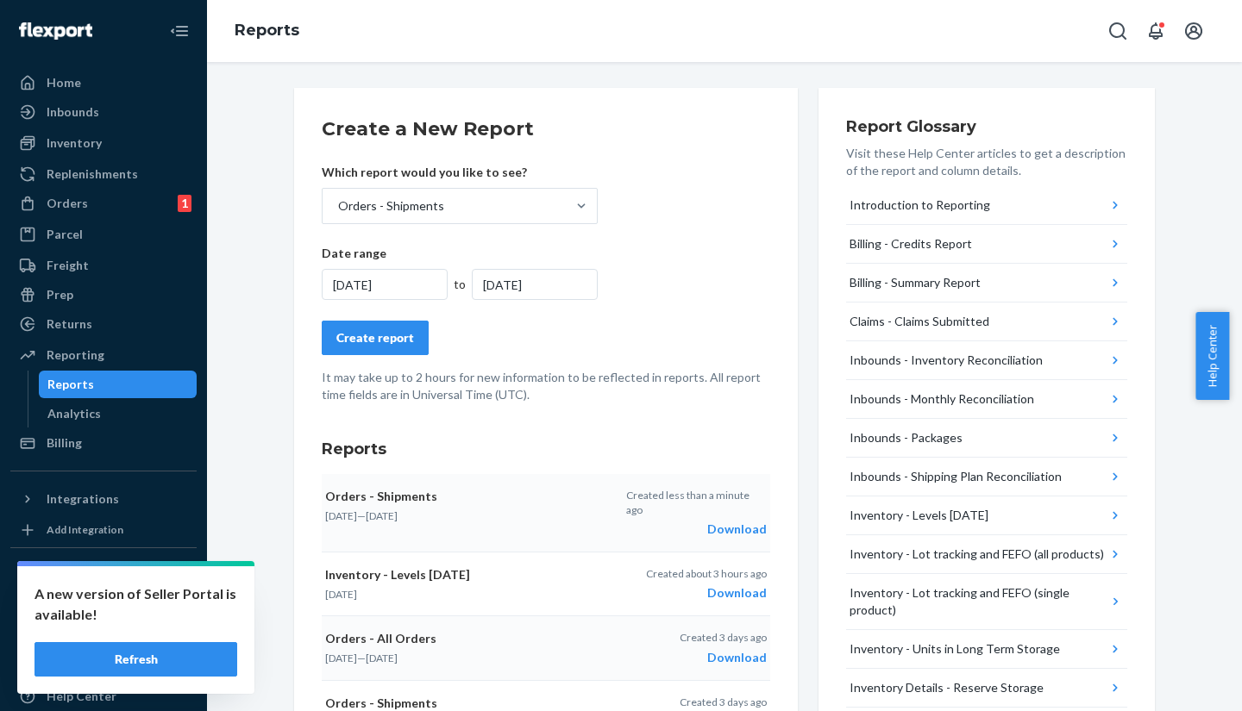
click at [398, 282] on div "[DATE]" at bounding box center [385, 284] width 126 height 31
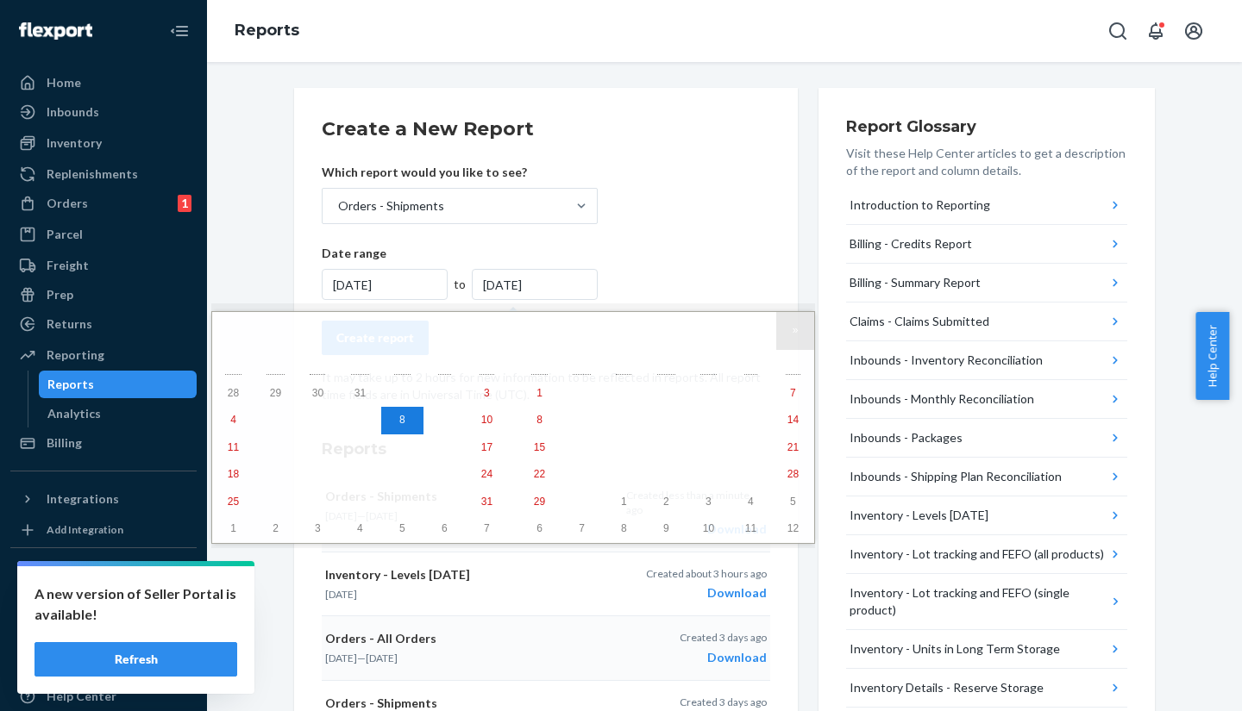
click at [776, 331] on button "»" at bounding box center [795, 331] width 38 height 38
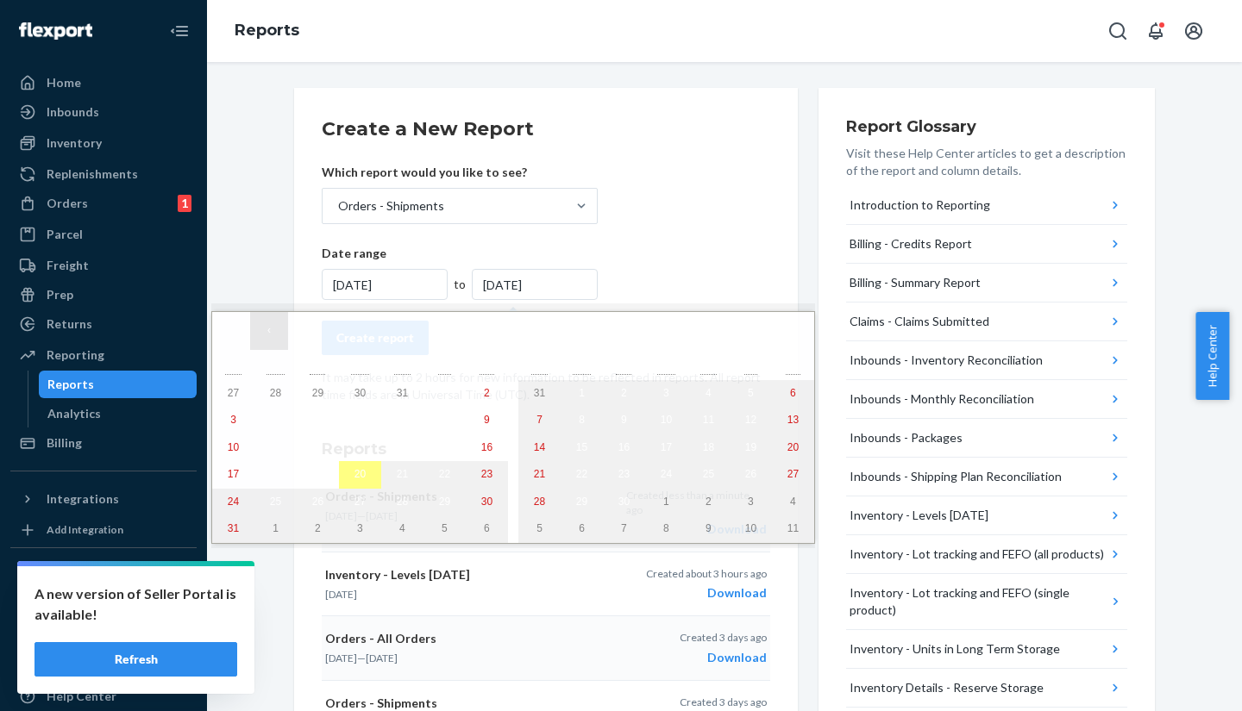
click at [261, 338] on button "‹" at bounding box center [269, 331] width 38 height 38
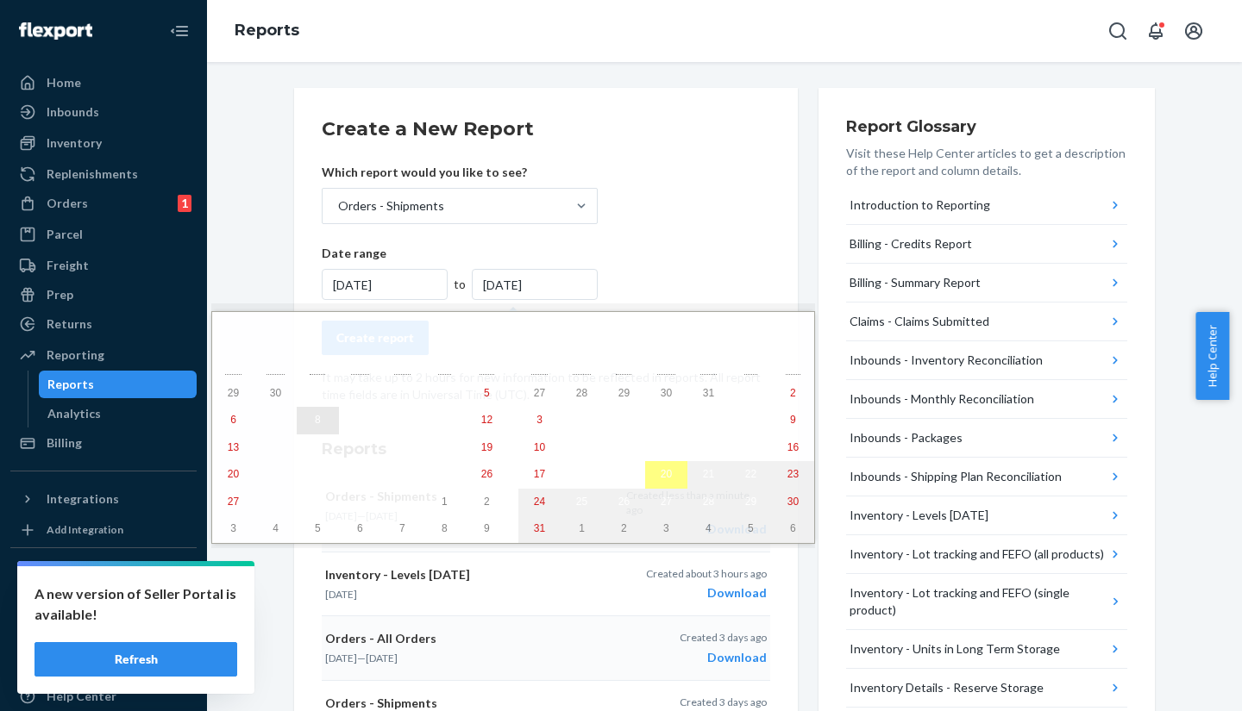
click at [297, 423] on button "8" at bounding box center [318, 421] width 42 height 28
click at [303, 428] on button "8" at bounding box center [318, 421] width 42 height 28
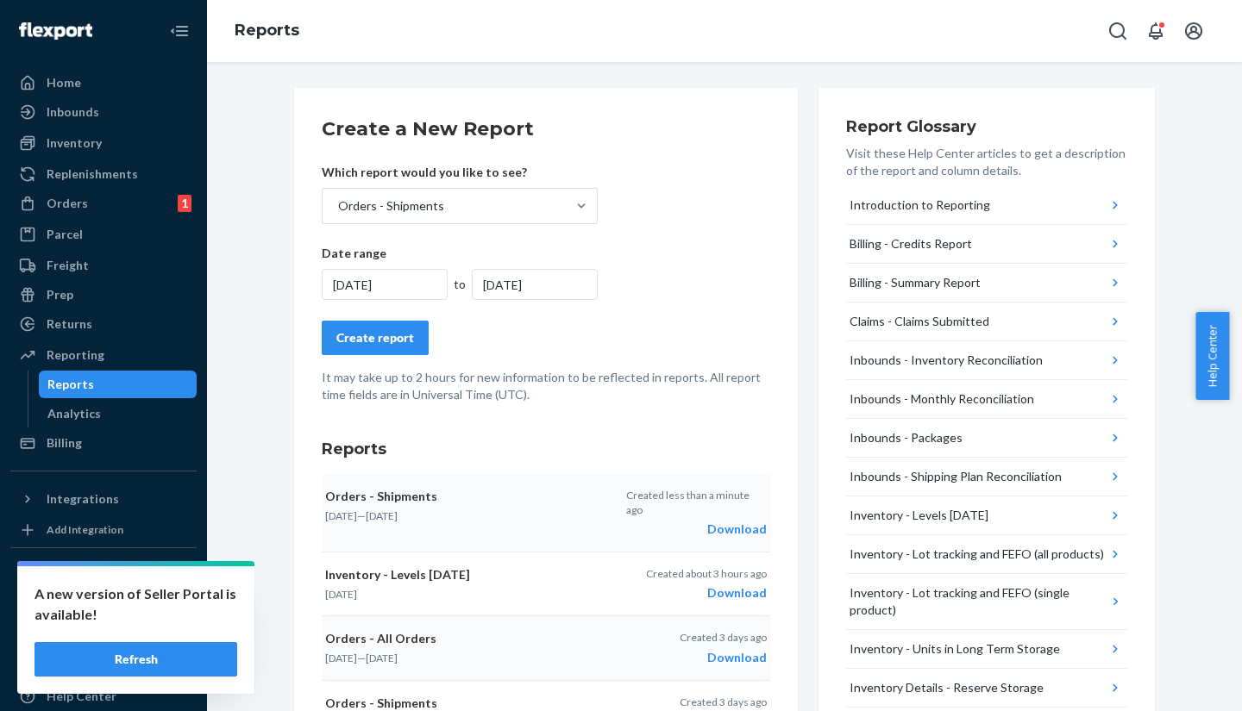
click at [580, 288] on div "[DATE]" at bounding box center [535, 284] width 126 height 31
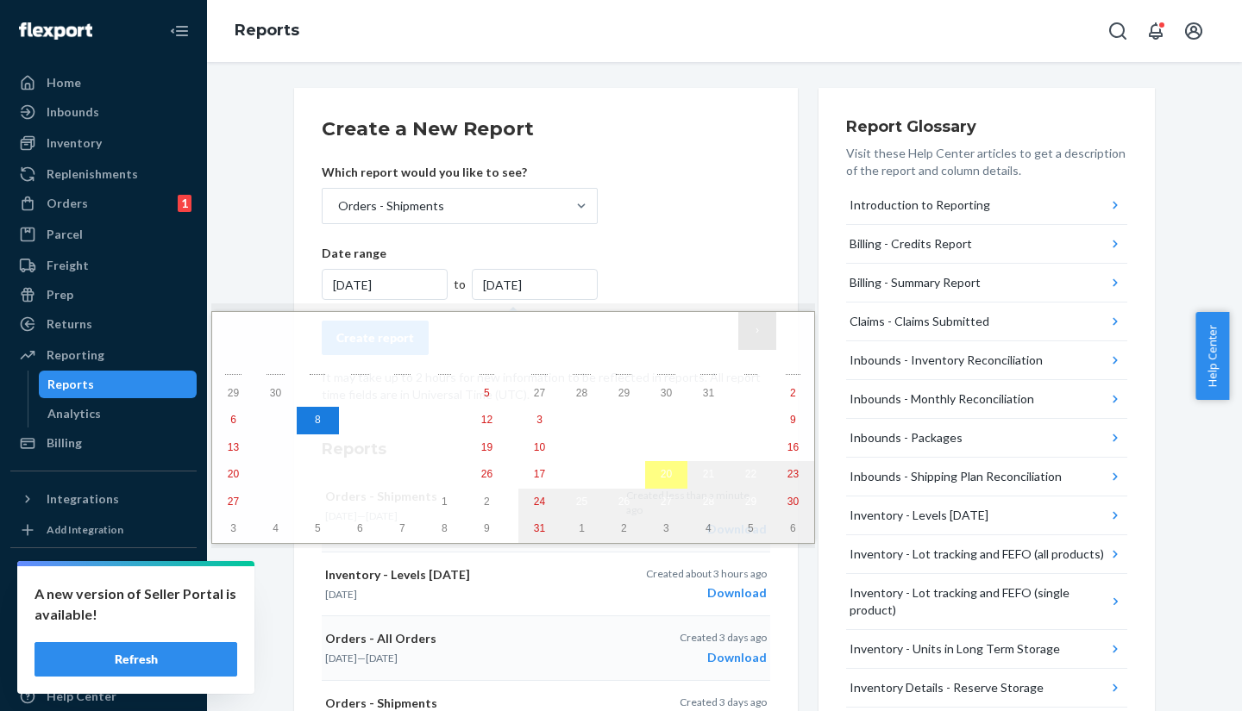
click at [738, 328] on button "›" at bounding box center [757, 331] width 38 height 38
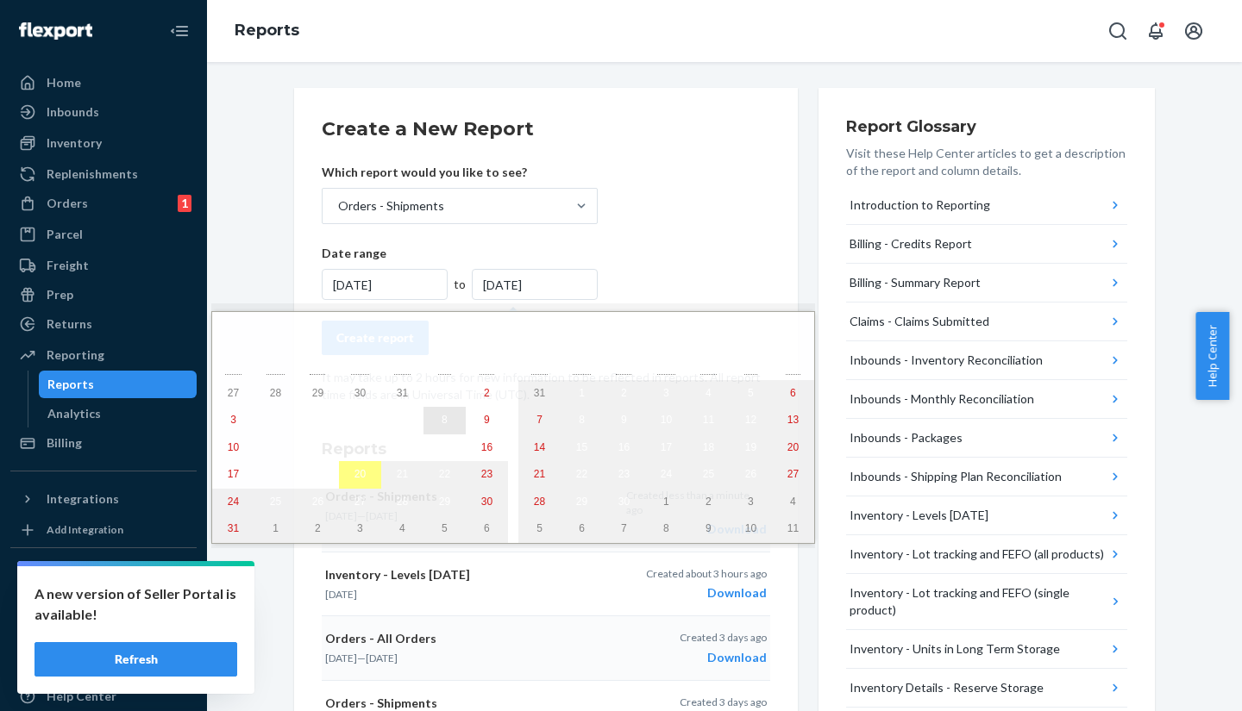
click at [441, 423] on abbr "8" at bounding box center [444, 420] width 6 height 12
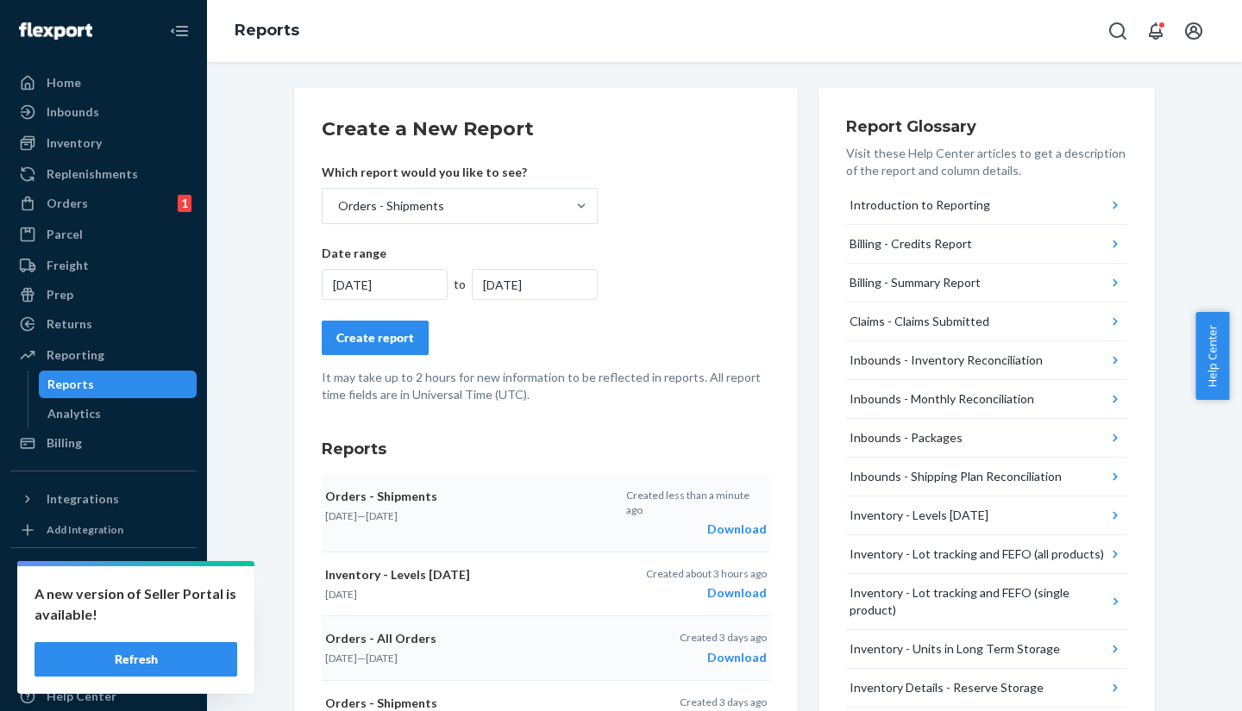
click at [397, 297] on div "[DATE]" at bounding box center [385, 284] width 126 height 31
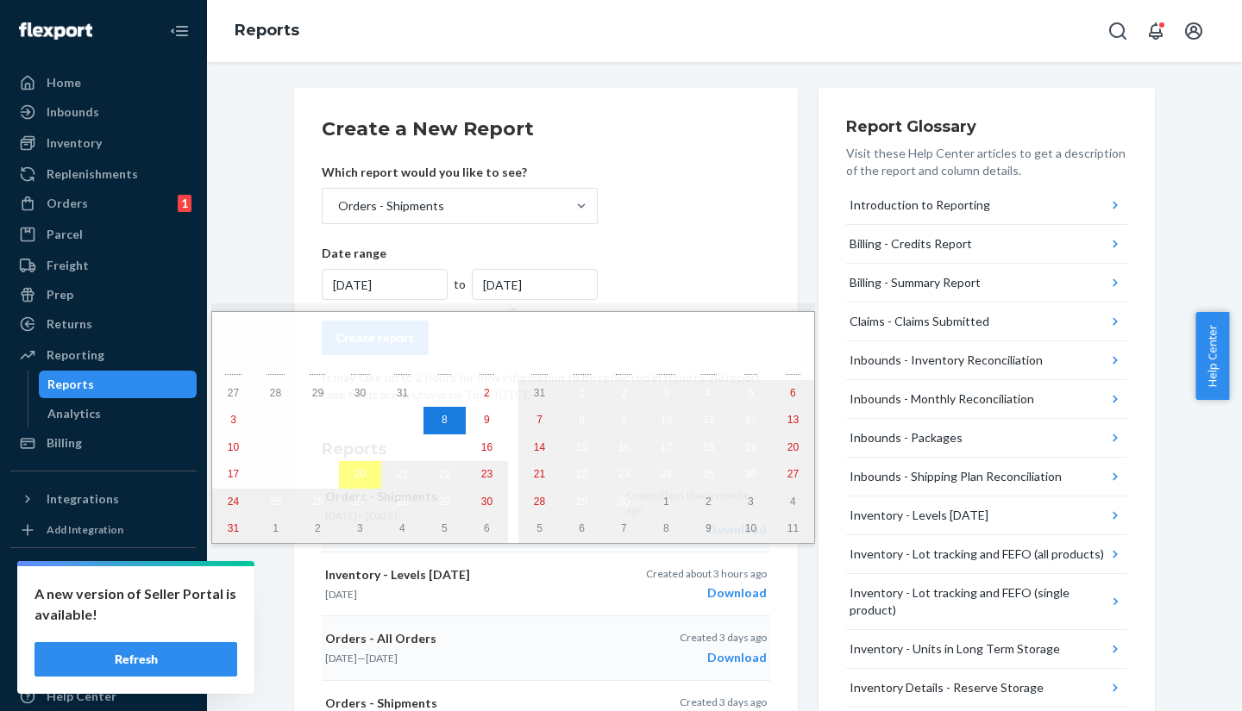
click at [407, 291] on div "[DATE]" at bounding box center [385, 284] width 126 height 31
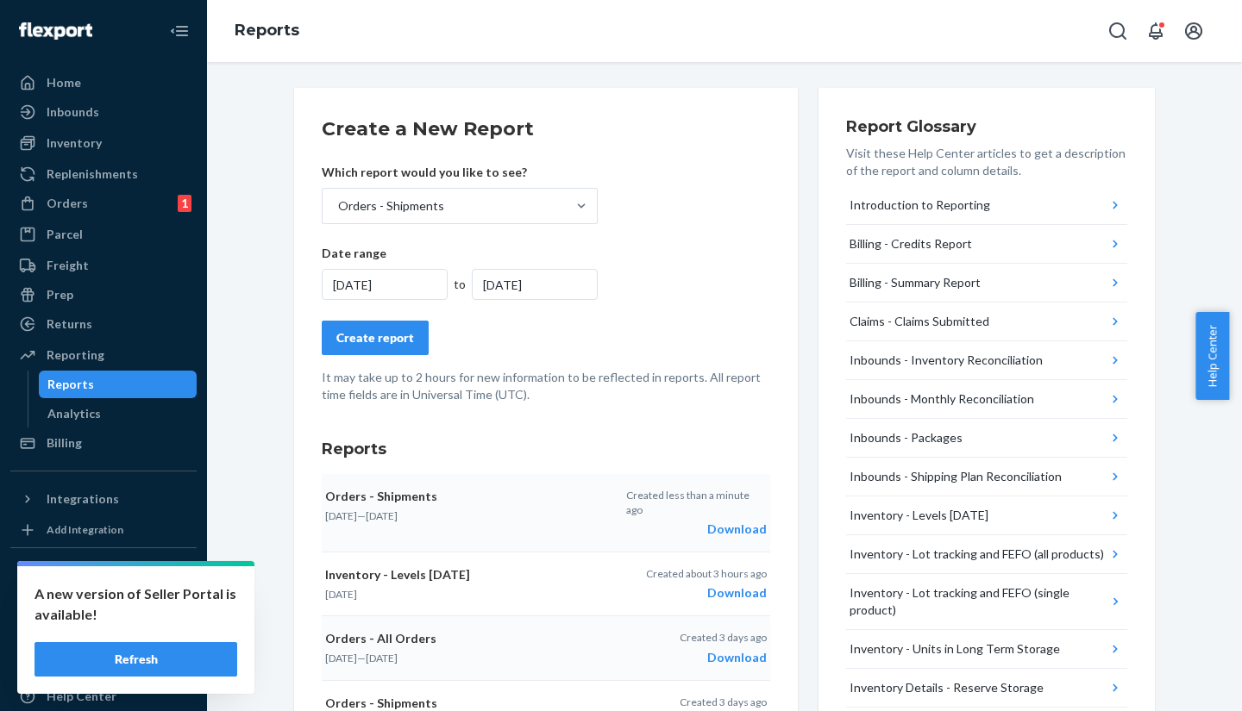
click at [407, 291] on div "[DATE]" at bounding box center [385, 284] width 126 height 31
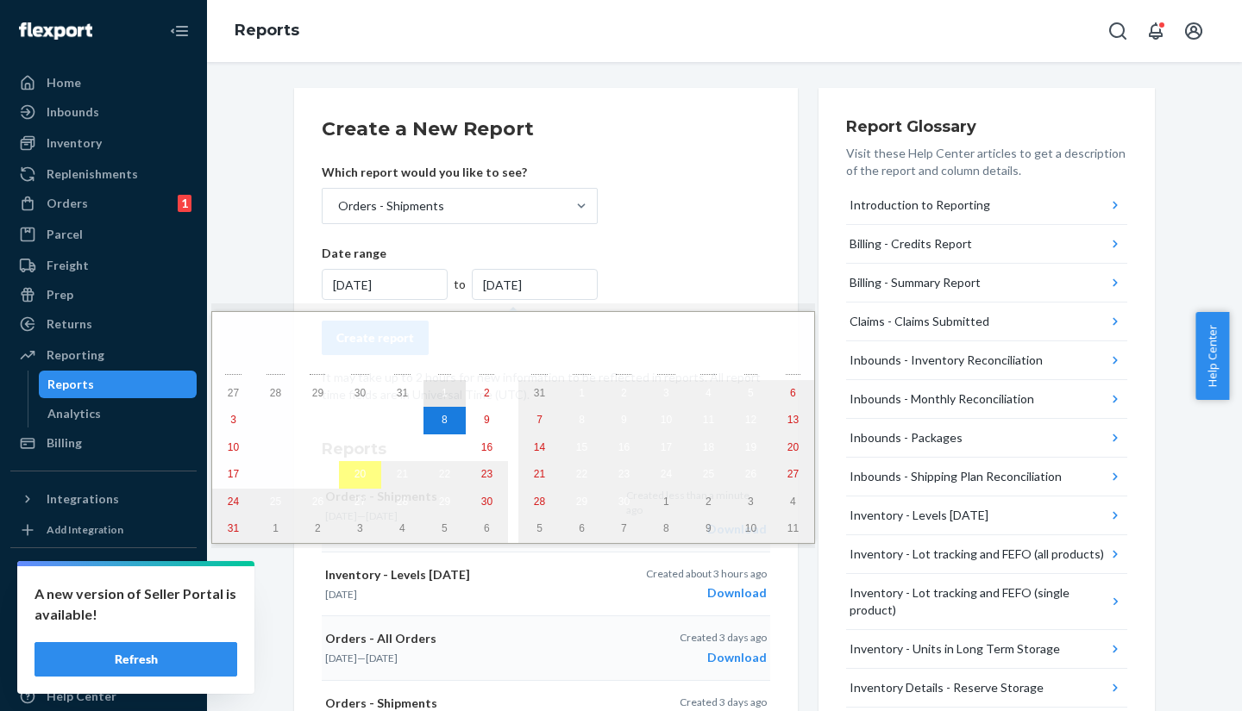
click at [423, 400] on button "1" at bounding box center [444, 394] width 42 height 28
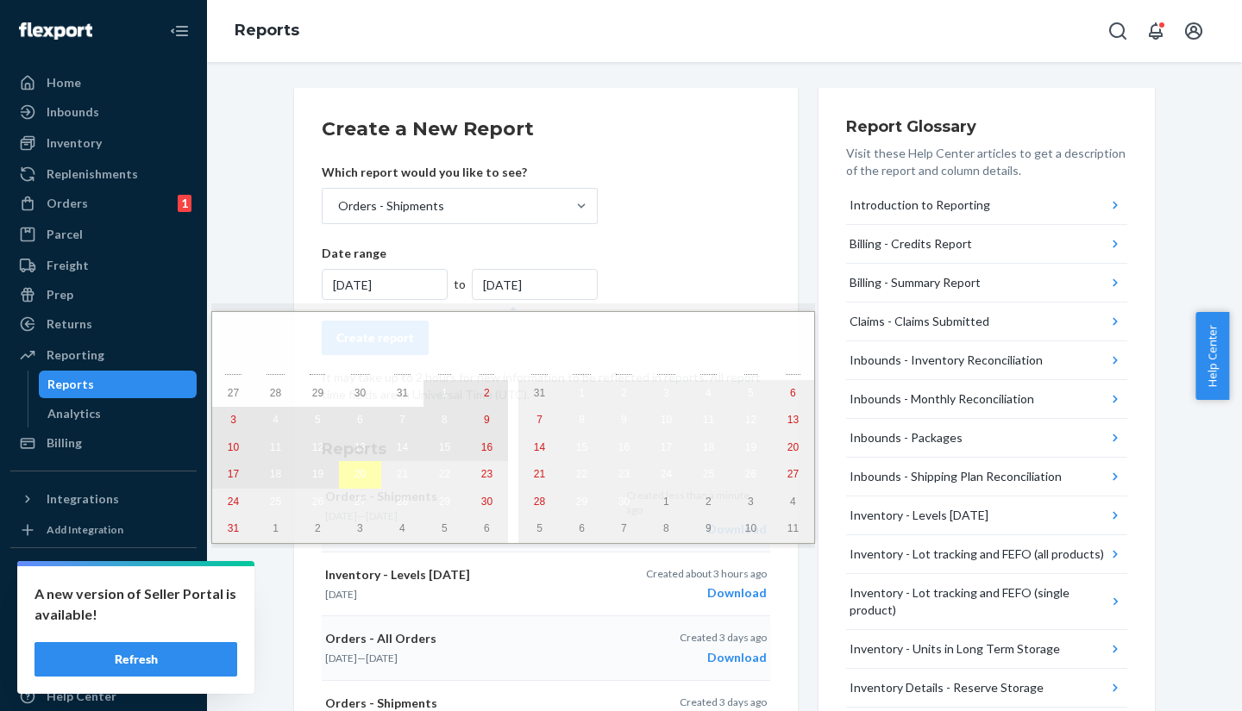
click at [339, 476] on button "20" at bounding box center [360, 475] width 42 height 28
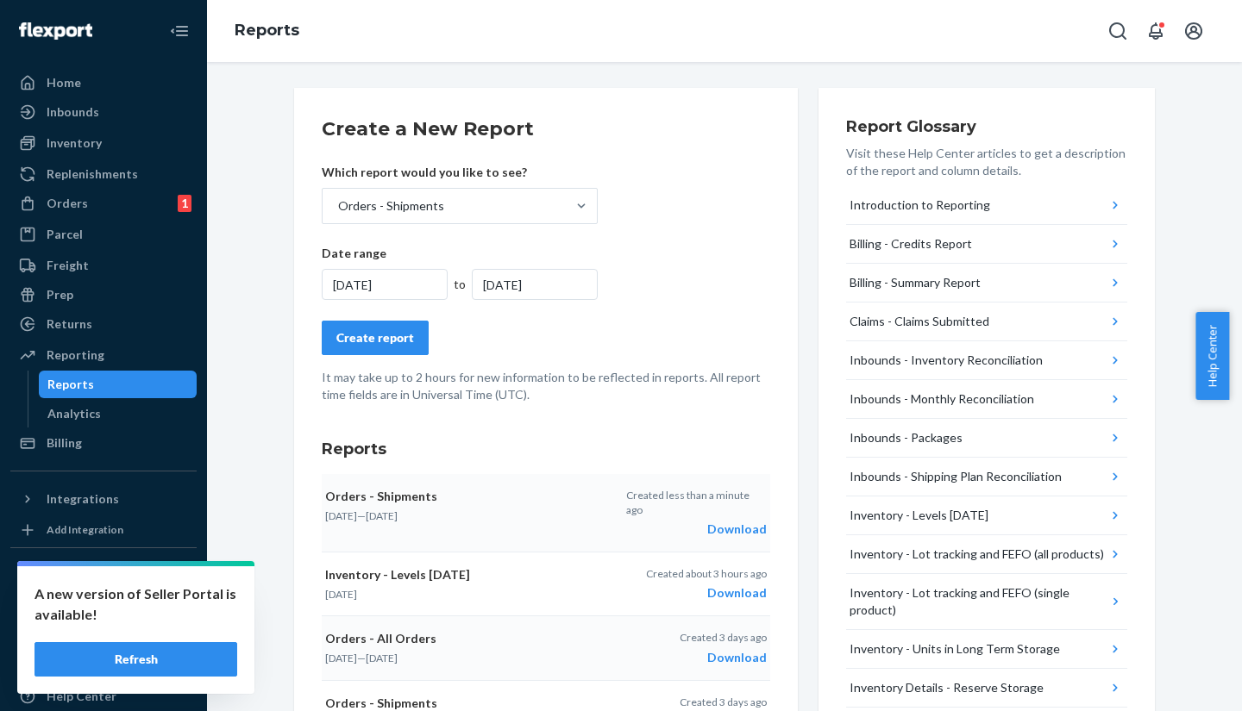
click at [378, 330] on div "Create report" at bounding box center [375, 337] width 78 height 17
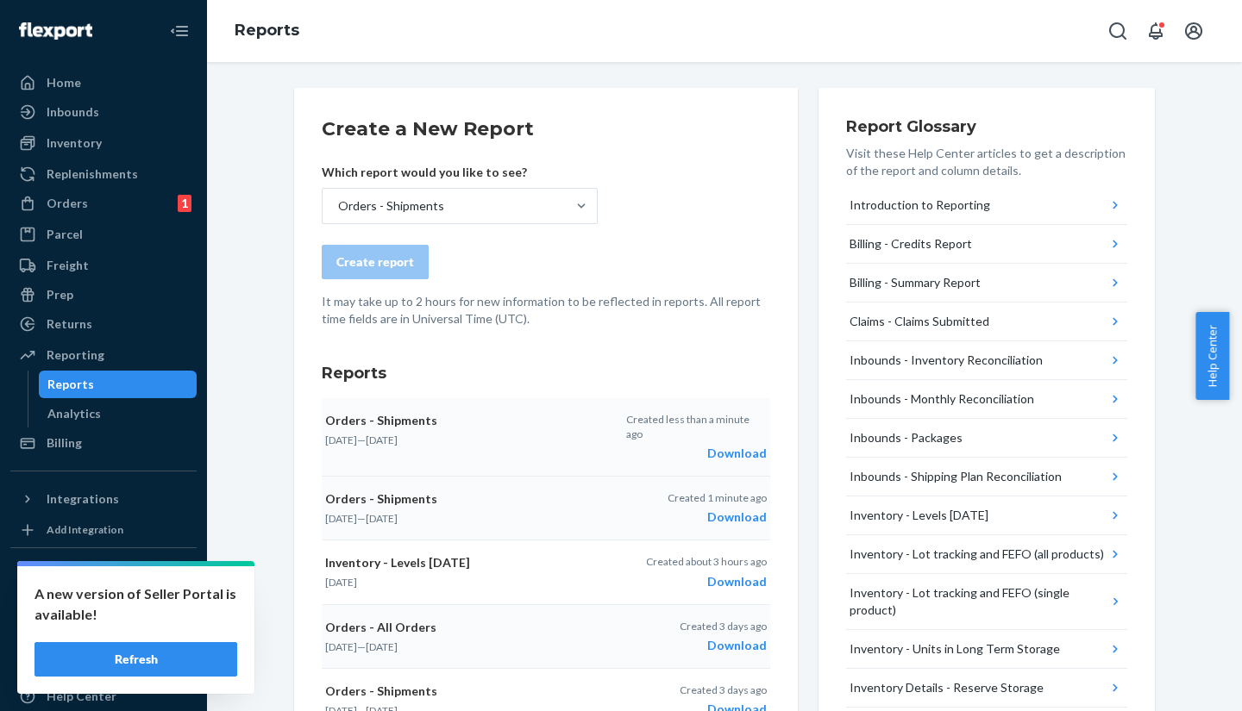
click at [715, 445] on div "Download" at bounding box center [696, 453] width 141 height 17
